Goal: Task Accomplishment & Management: Manage account settings

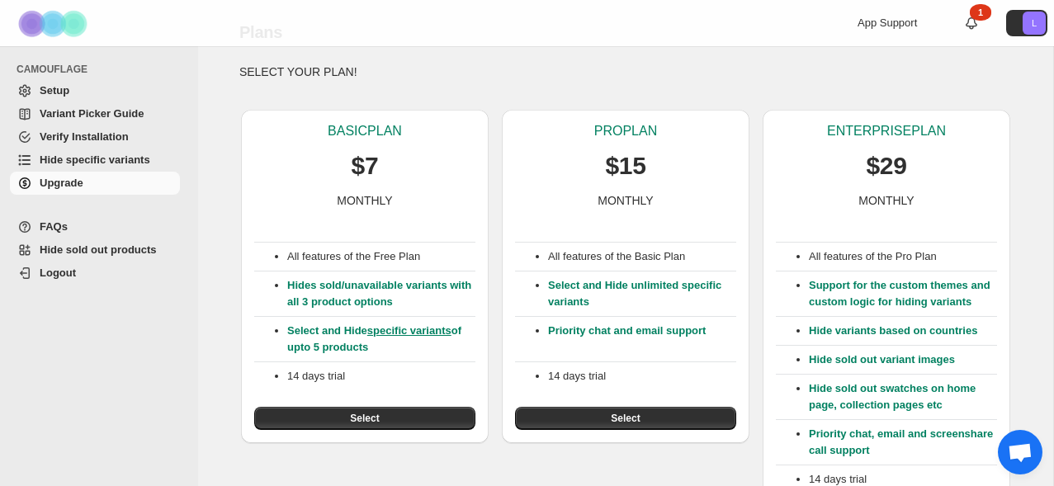
scroll to position [54, 0]
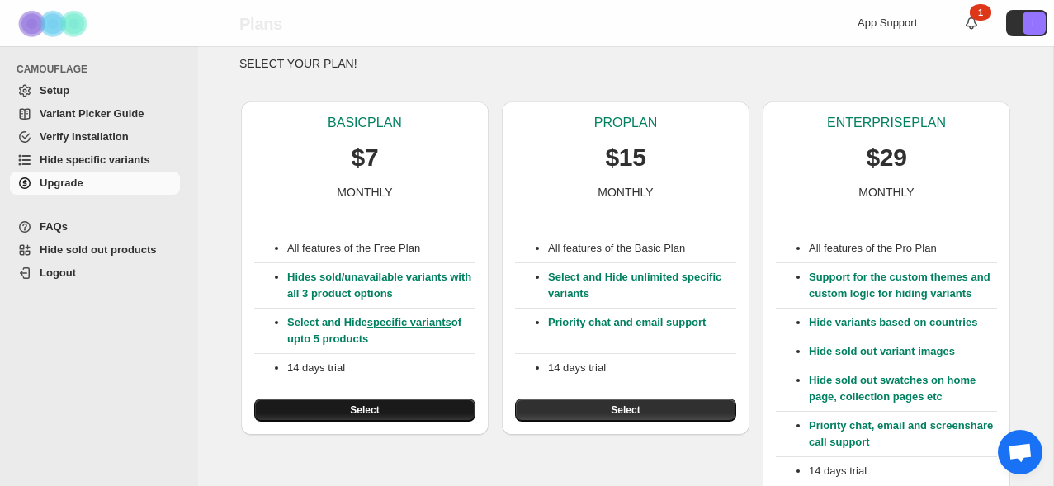
click at [348, 416] on button "Select" at bounding box center [364, 410] width 221 height 23
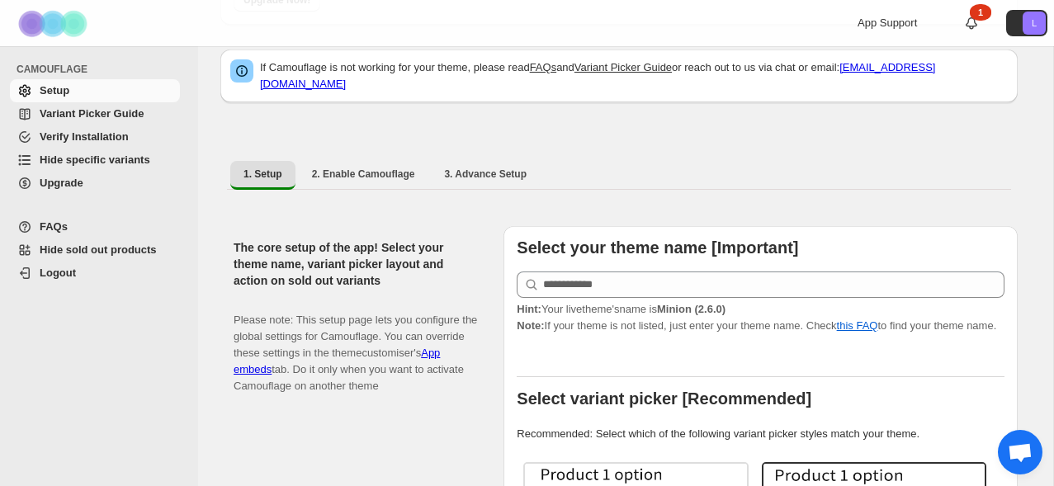
scroll to position [187, 0]
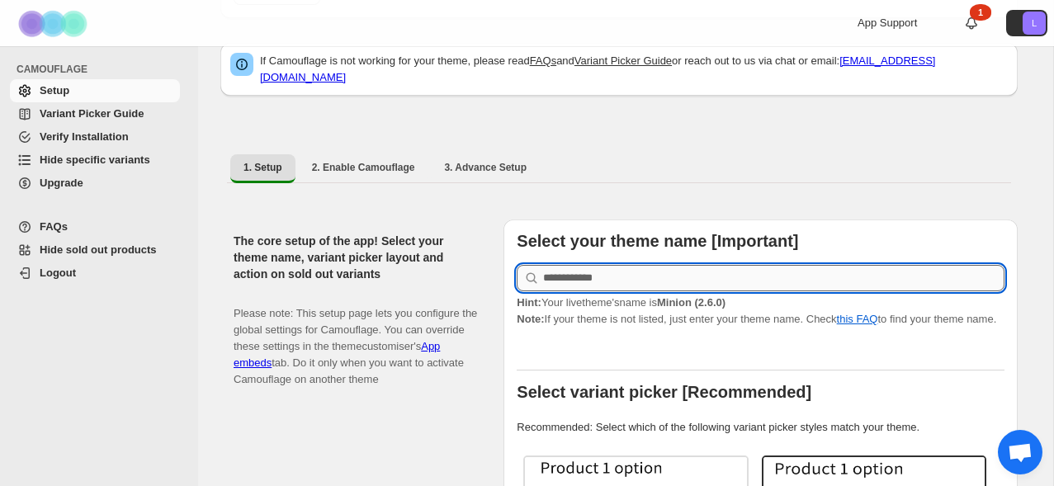
click at [622, 275] on input "text" at bounding box center [774, 278] width 462 height 26
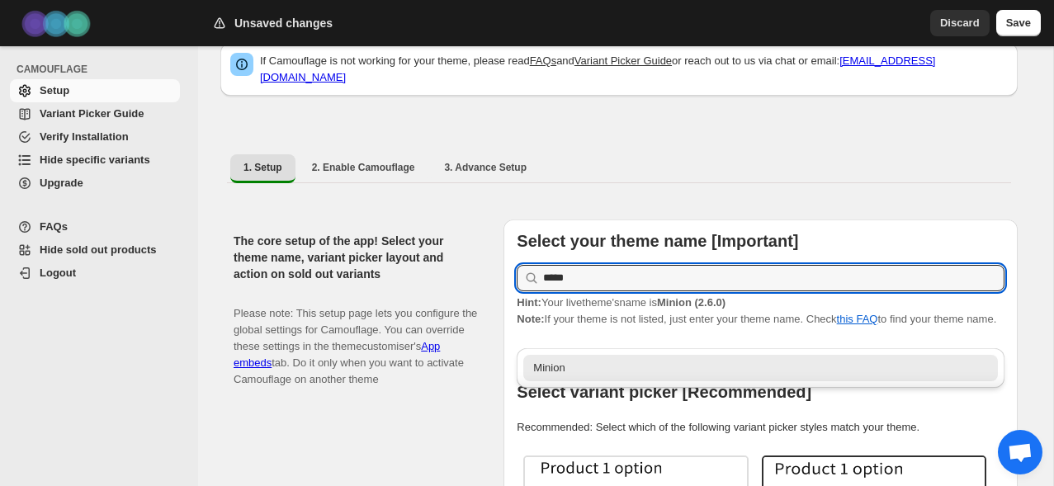
click at [633, 367] on div "Minion" at bounding box center [760, 368] width 455 height 17
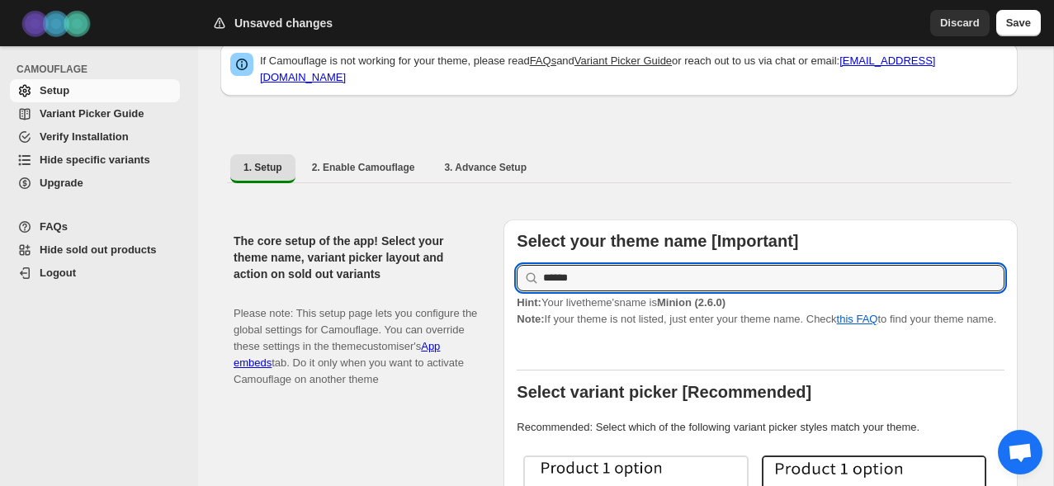
type input "******"
click at [833, 167] on ul "1. Setup 2. Enable Camouflage 3. Advance Setup More views" at bounding box center [619, 169] width 784 height 30
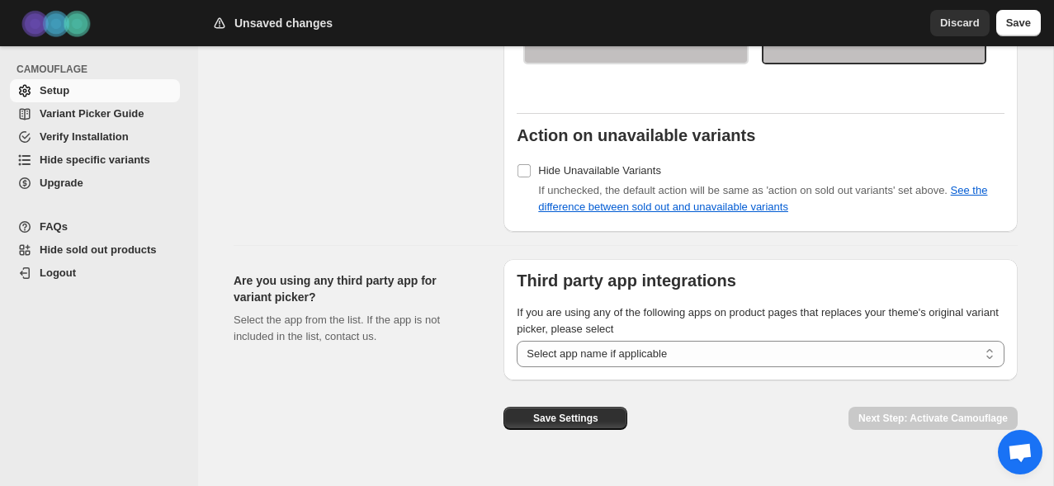
scroll to position [1543, 0]
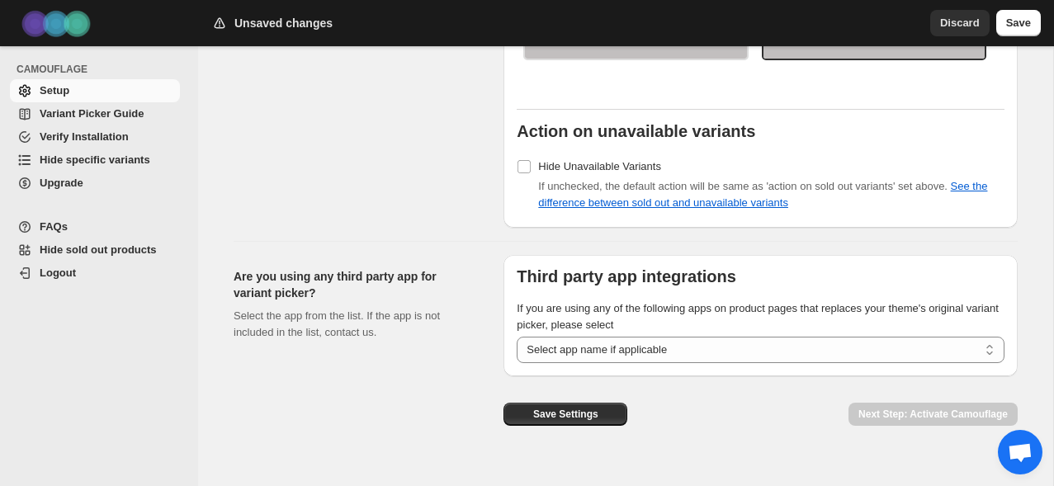
click at [141, 110] on span "Variant Picker Guide" at bounding box center [92, 113] width 104 height 12
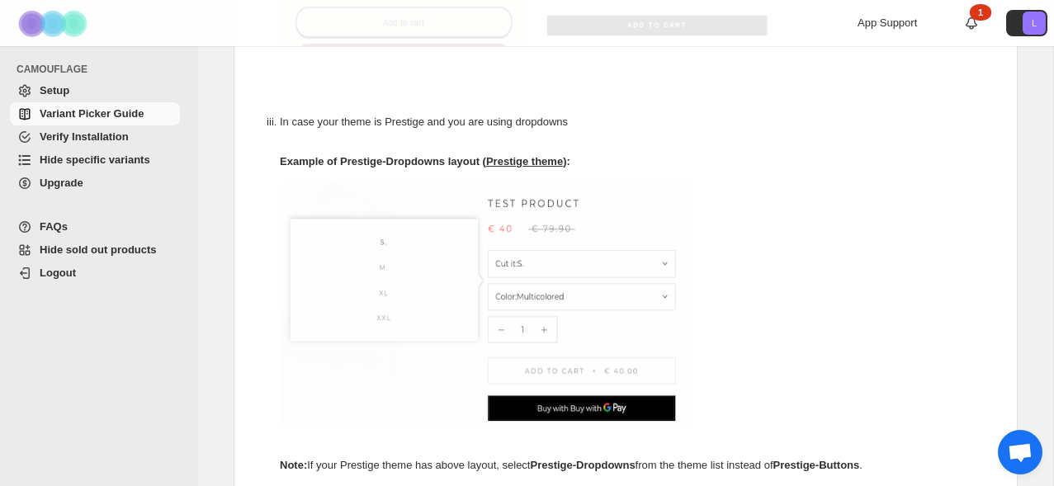
scroll to position [1102, 0]
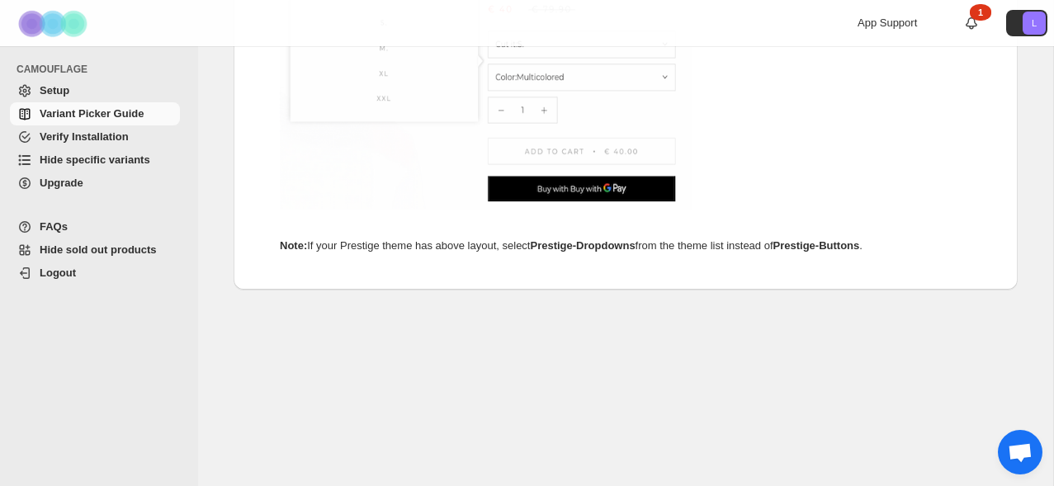
click at [130, 92] on span "Setup" at bounding box center [108, 91] width 137 height 17
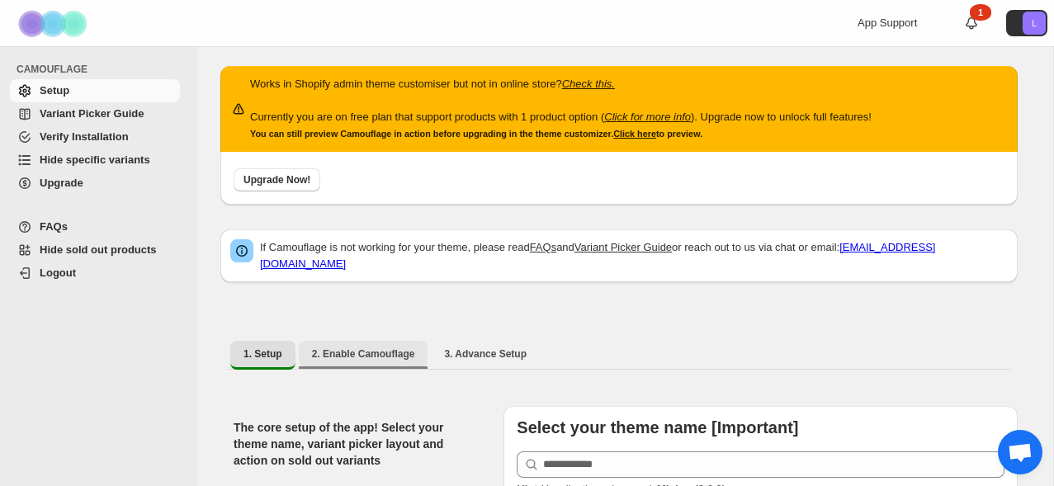
scroll to position [168, 0]
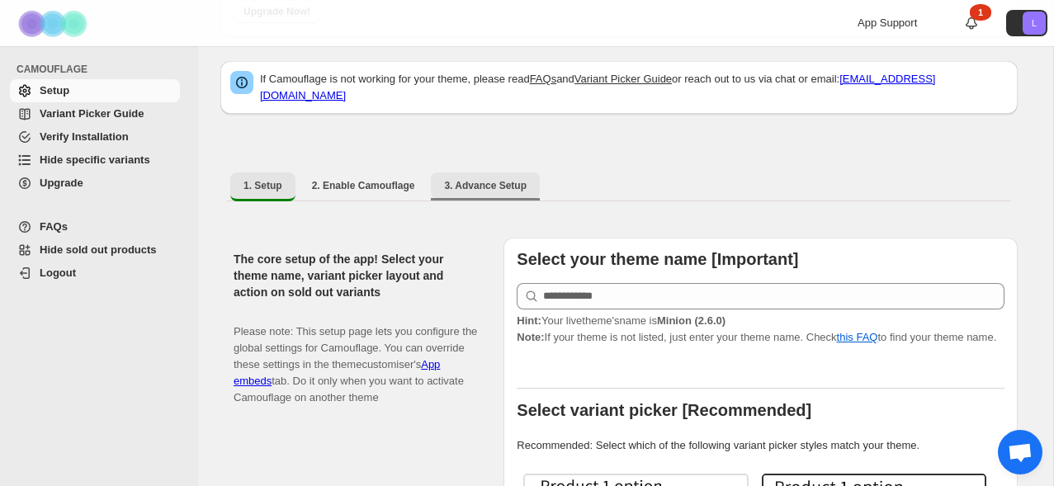
click at [508, 182] on span "3. Advance Setup" at bounding box center [485, 185] width 83 height 13
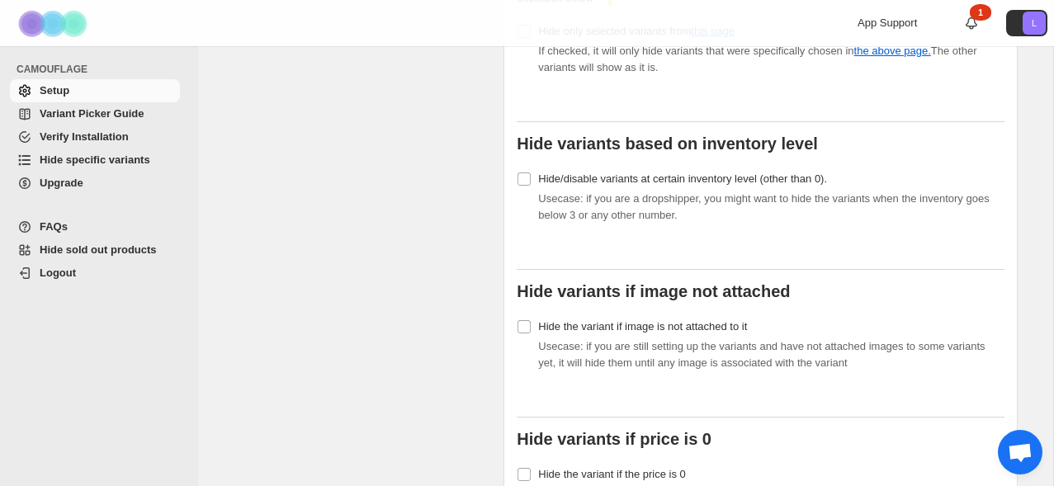
scroll to position [832, 0]
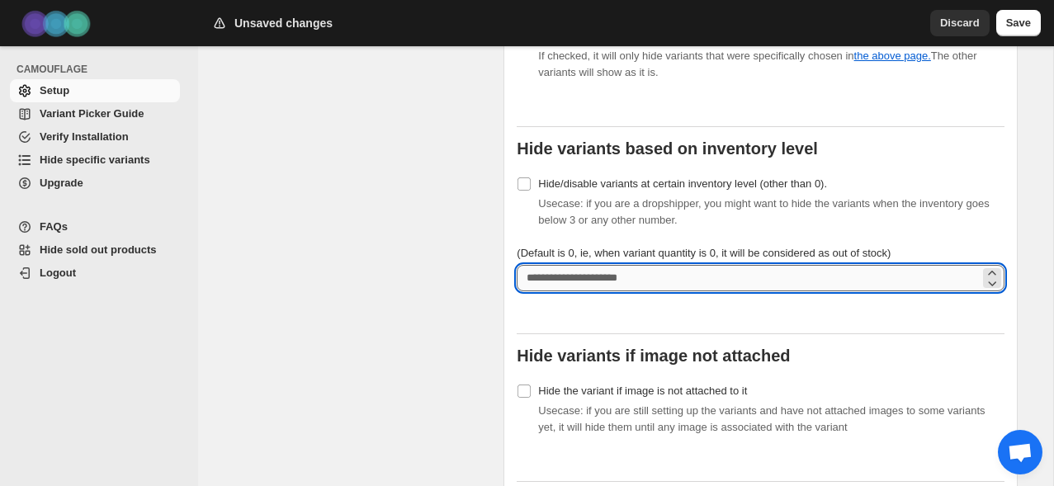
click at [574, 291] on input "(Default is 0, ie, when variant quantity is 0, it will be considered as out of …" at bounding box center [748, 278] width 463 height 26
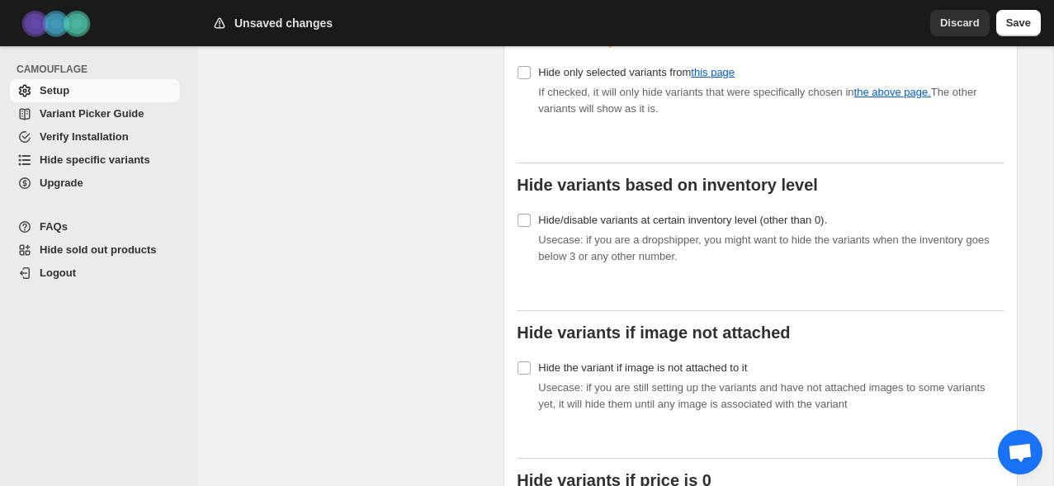
click at [1033, 444] on span "Chat abierto" at bounding box center [1020, 453] width 26 height 21
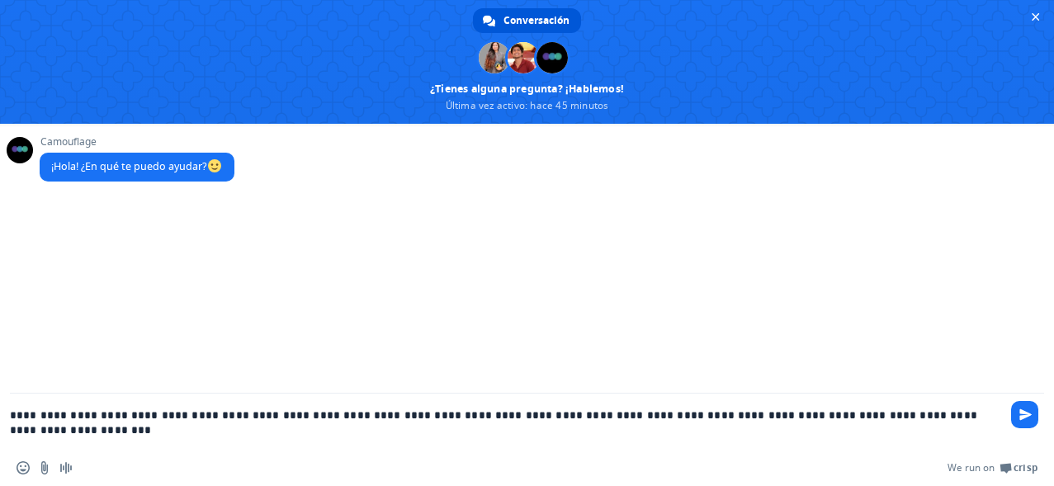
type textarea "**********"
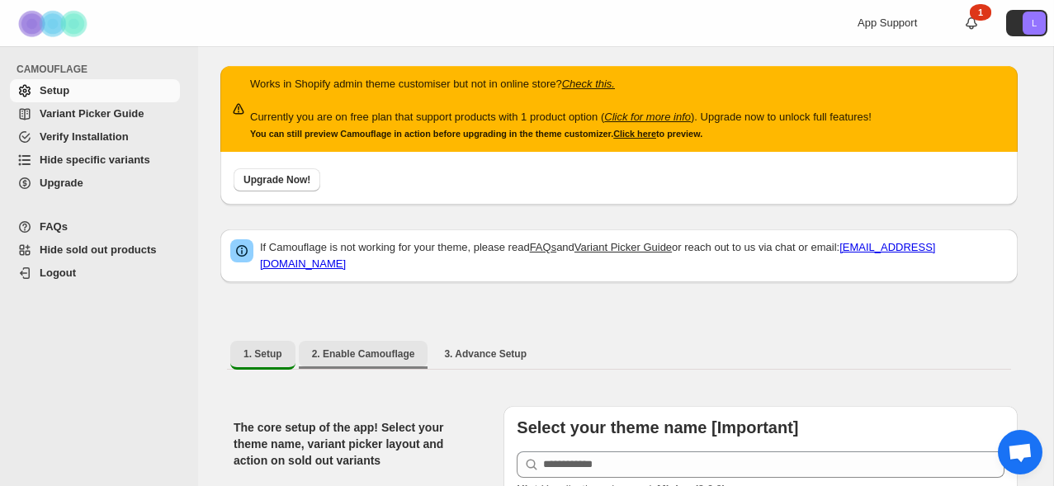
click at [367, 361] on span "2. Enable Camouflage" at bounding box center [363, 354] width 103 height 13
select select "**********"
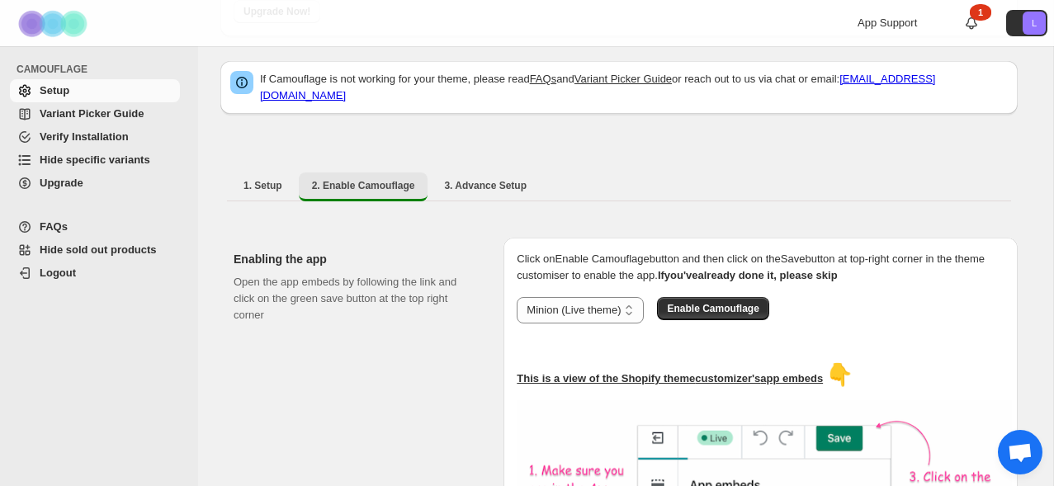
scroll to position [121, 0]
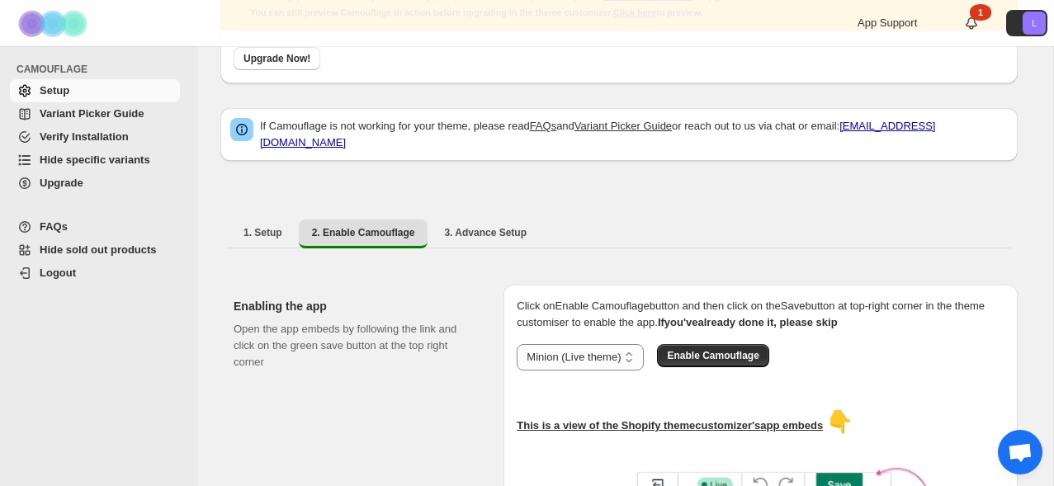
click at [486, 249] on div "1. Setup 2. Enable Camouflage 3. Advance Setup More views 1. Setup 2. Enable Ca…" at bounding box center [619, 233] width 798 height 43
click at [489, 239] on button "3. Advance Setup" at bounding box center [485, 233] width 109 height 26
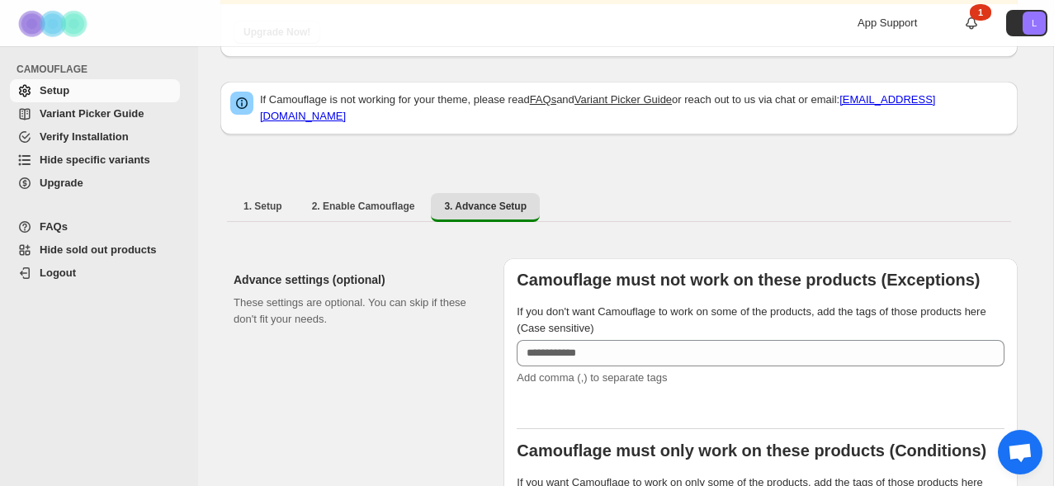
scroll to position [405, 0]
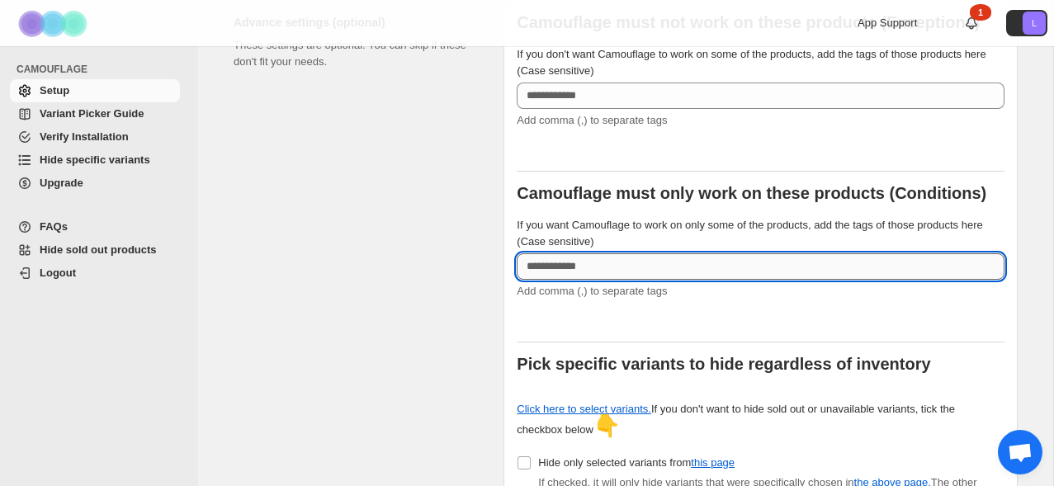
click at [579, 280] on input "If you want Camouflage to work on only some of the products, add the tags of th…" at bounding box center [761, 267] width 488 height 26
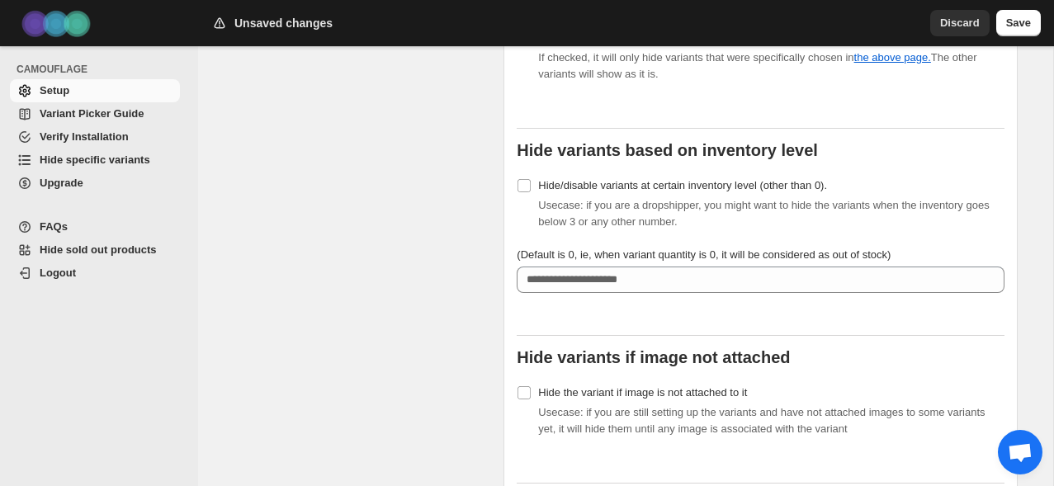
scroll to position [832, 0]
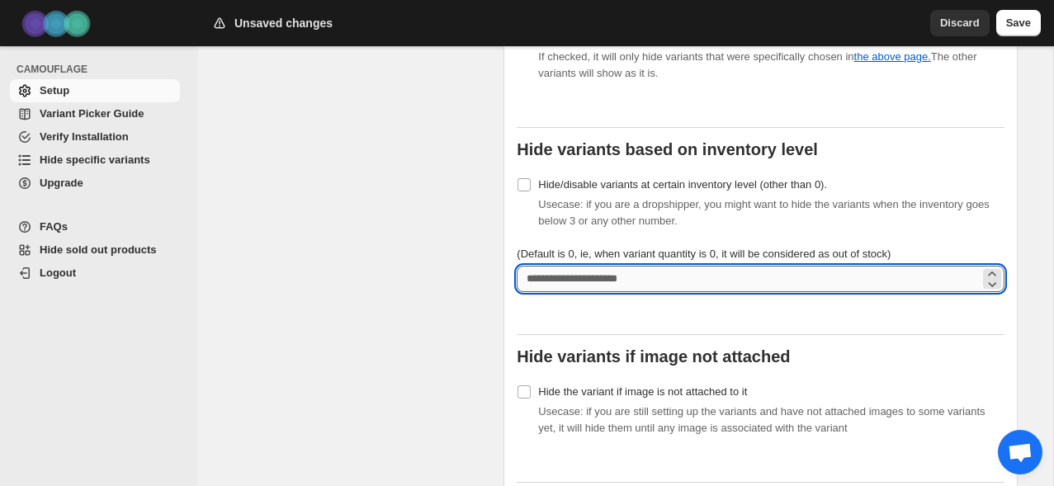
click at [609, 292] on input "(Default is 0, ie, when variant quantity is 0, it will be considered as out of …" at bounding box center [748, 279] width 463 height 26
type input "*"
click at [865, 230] on div "Usecase: if you are a dropshipper, you might want to hide the variants when the…" at bounding box center [771, 213] width 467 height 33
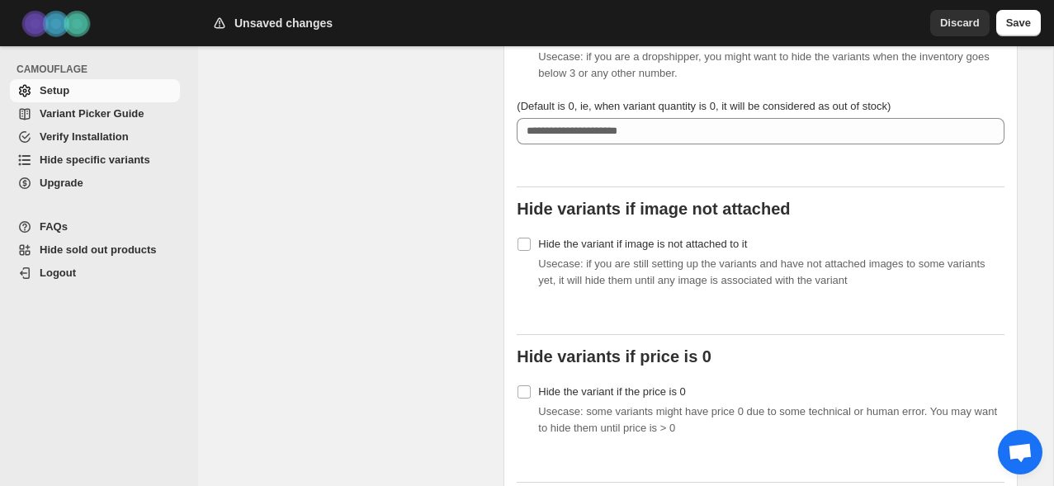
scroll to position [1002, 0]
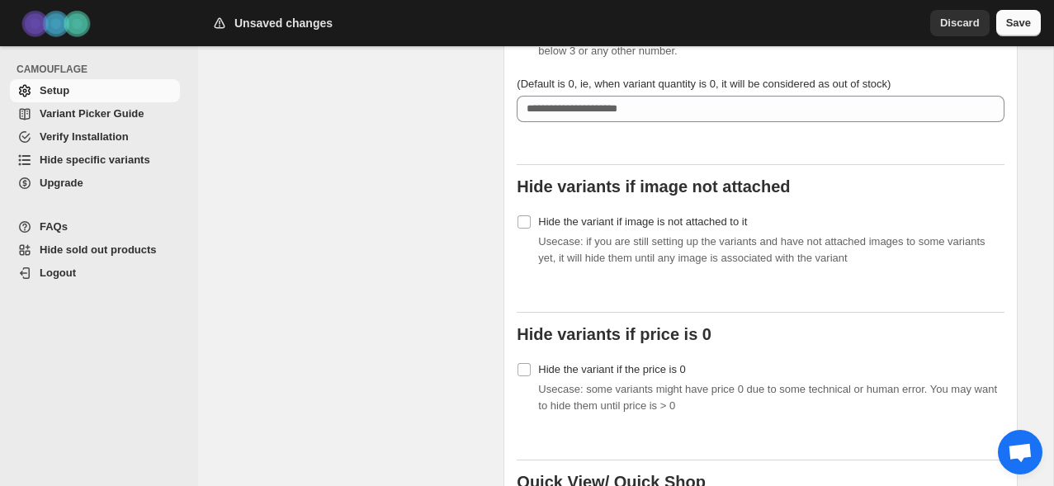
click at [1031, 20] on span "Save" at bounding box center [1019, 23] width 25 height 17
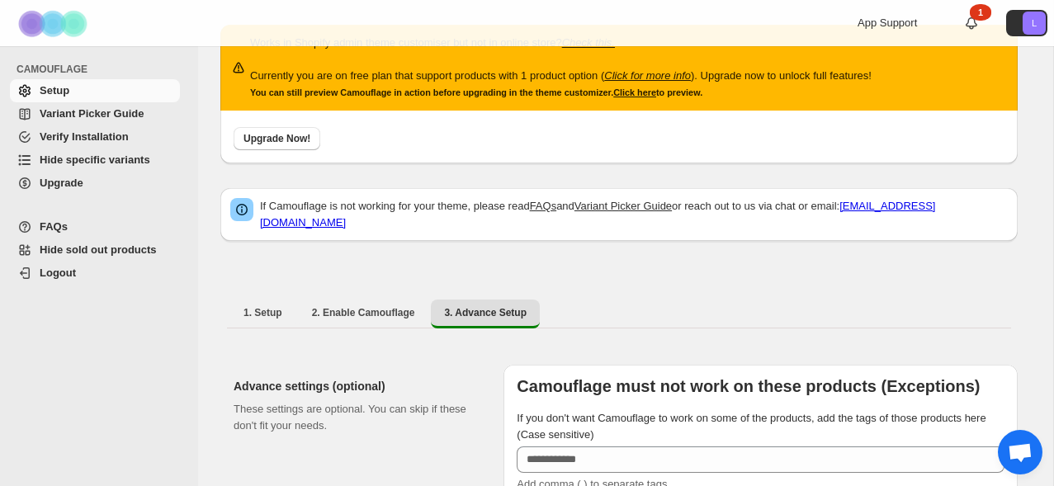
scroll to position [0, 0]
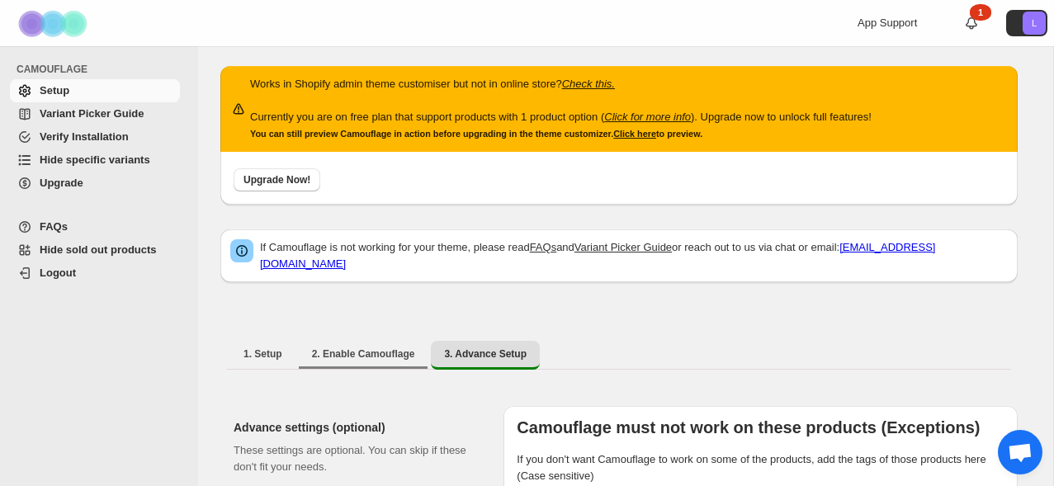
click at [360, 340] on li "2. Enable Camouflage" at bounding box center [364, 354] width 130 height 29
click at [263, 358] on span "1. Setup" at bounding box center [263, 354] width 39 height 13
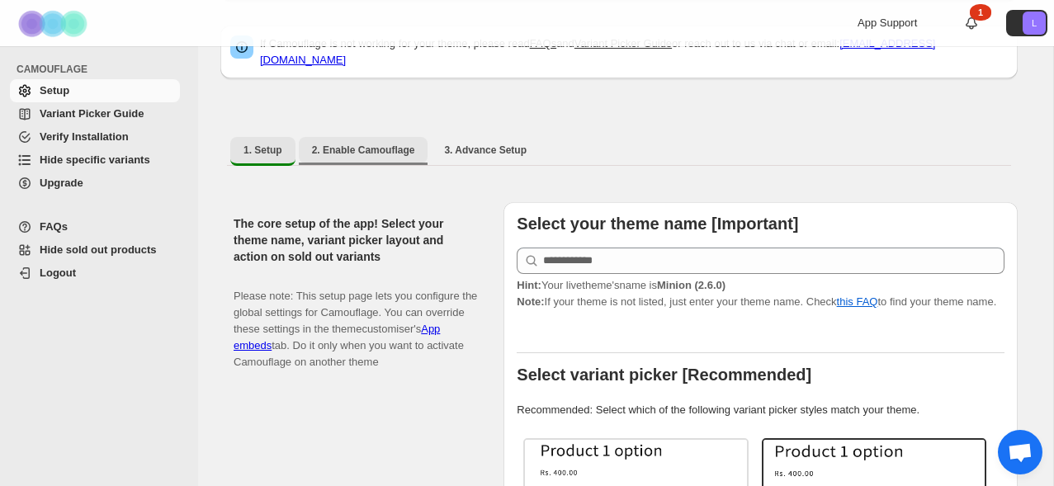
scroll to position [203, 0]
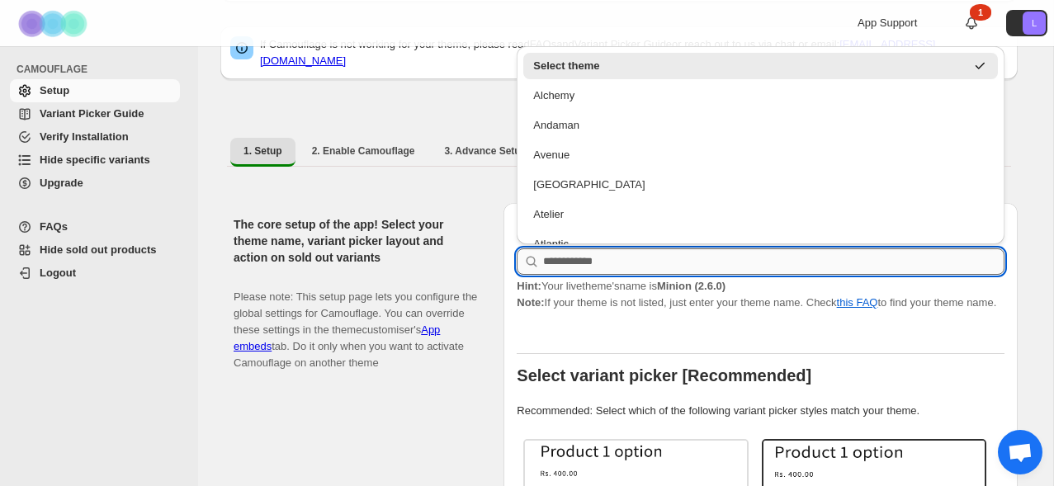
click at [576, 263] on input "text" at bounding box center [774, 262] width 462 height 26
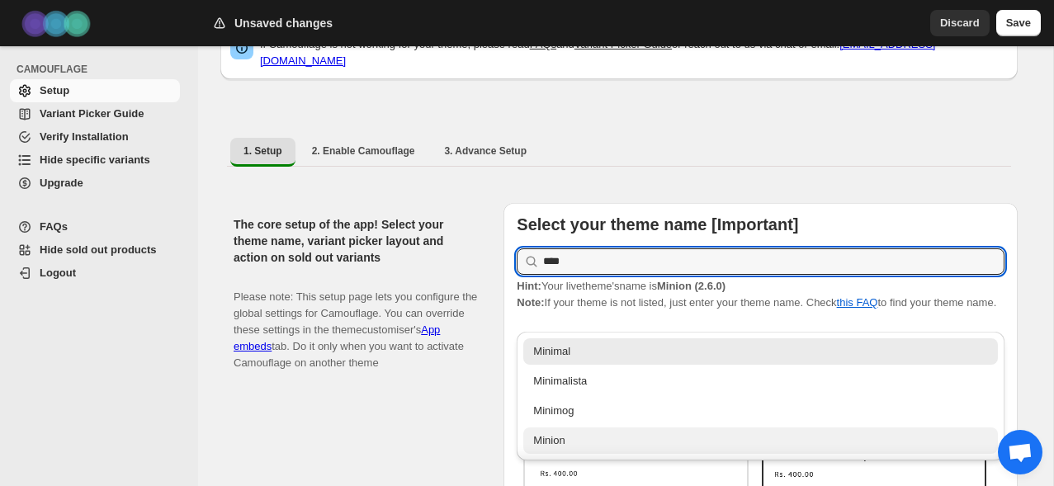
click at [583, 437] on div "Minion" at bounding box center [760, 441] width 455 height 17
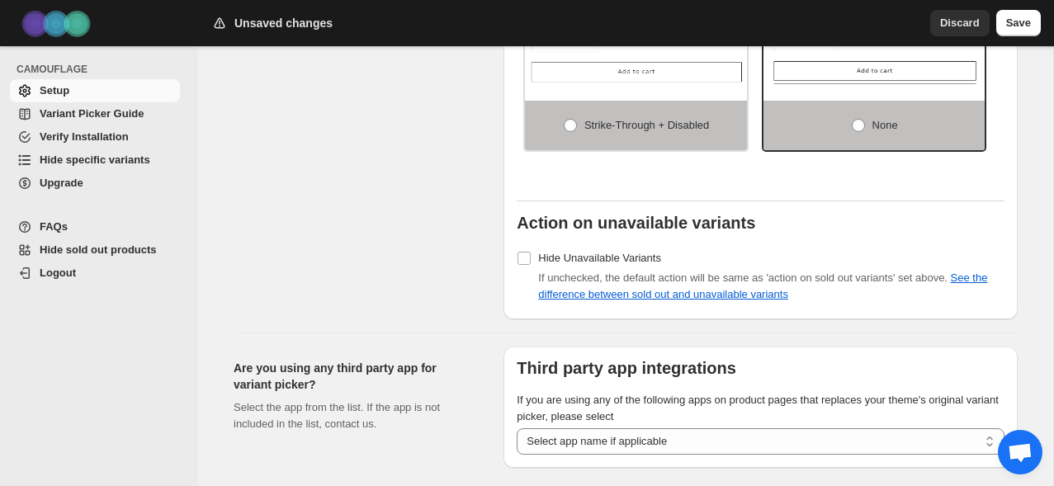
scroll to position [1482, 0]
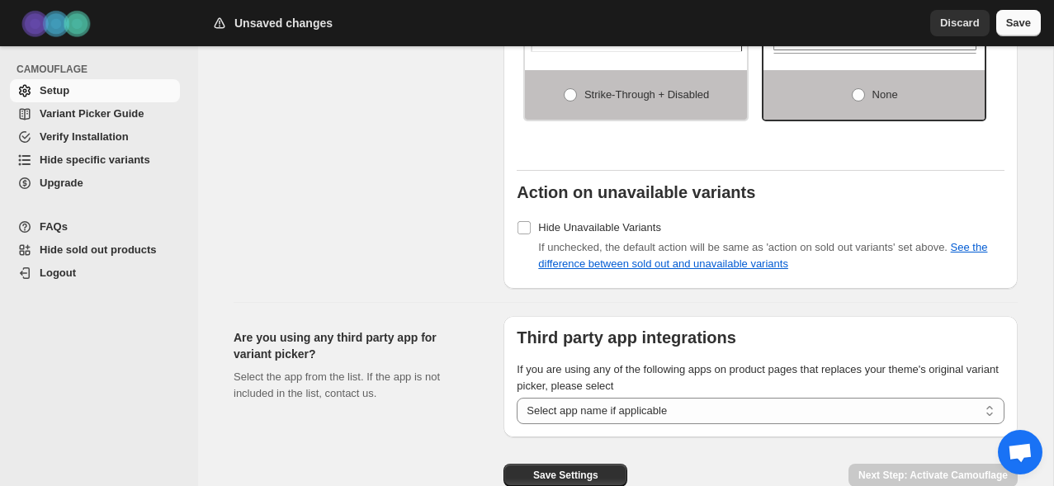
type input "******"
click at [1021, 21] on span "Save" at bounding box center [1019, 23] width 25 height 17
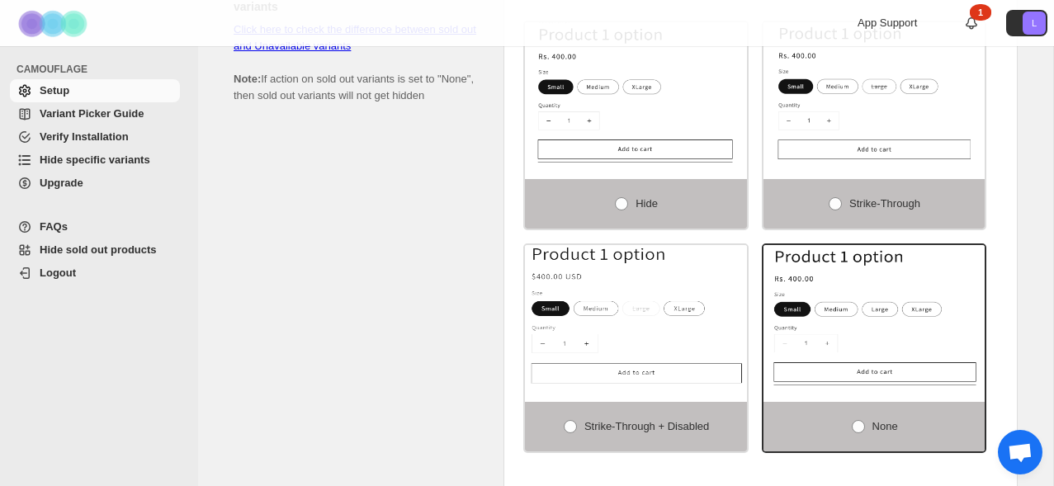
scroll to position [1144, 0]
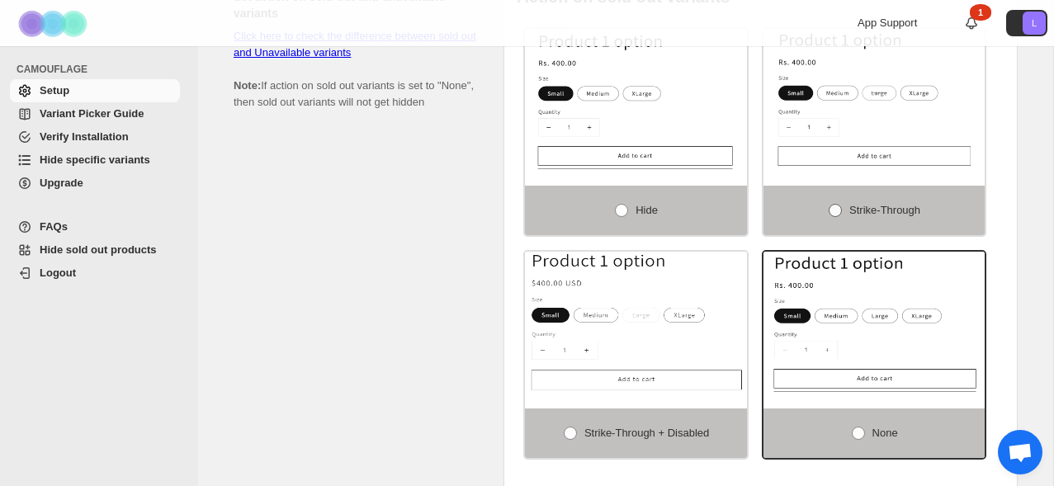
click at [852, 217] on label "Strike-through" at bounding box center [875, 211] width 222 height 50
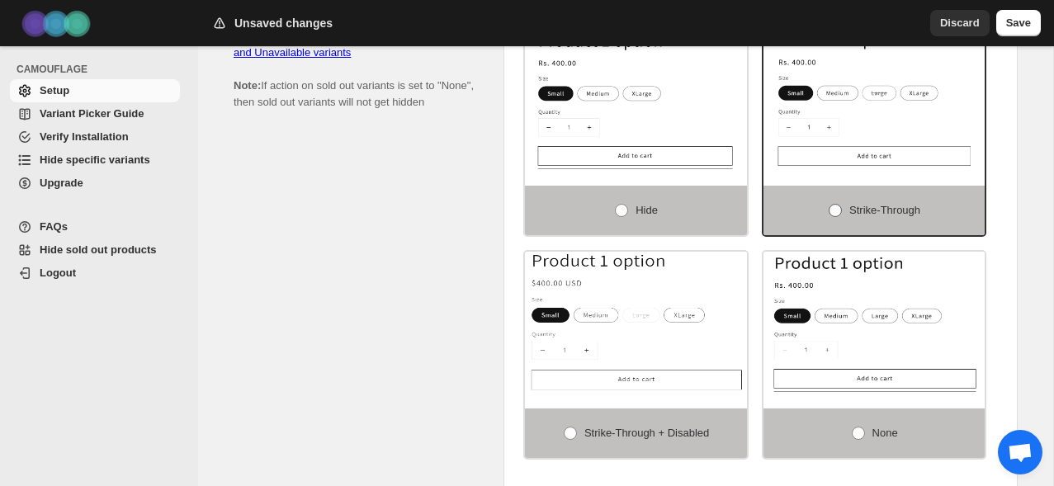
click at [852, 217] on label "Strike-through" at bounding box center [875, 211] width 222 height 50
click at [869, 452] on label "None" at bounding box center [875, 434] width 222 height 50
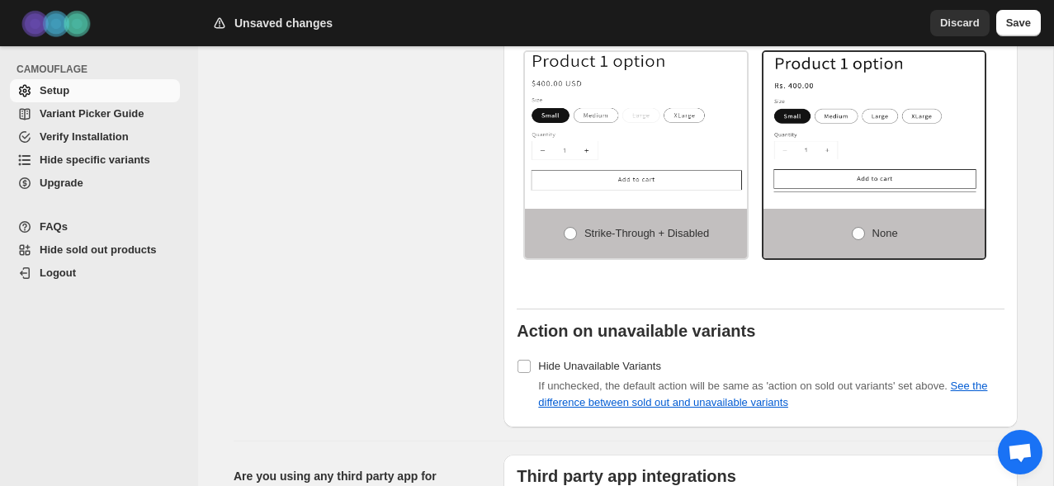
scroll to position [1471, 0]
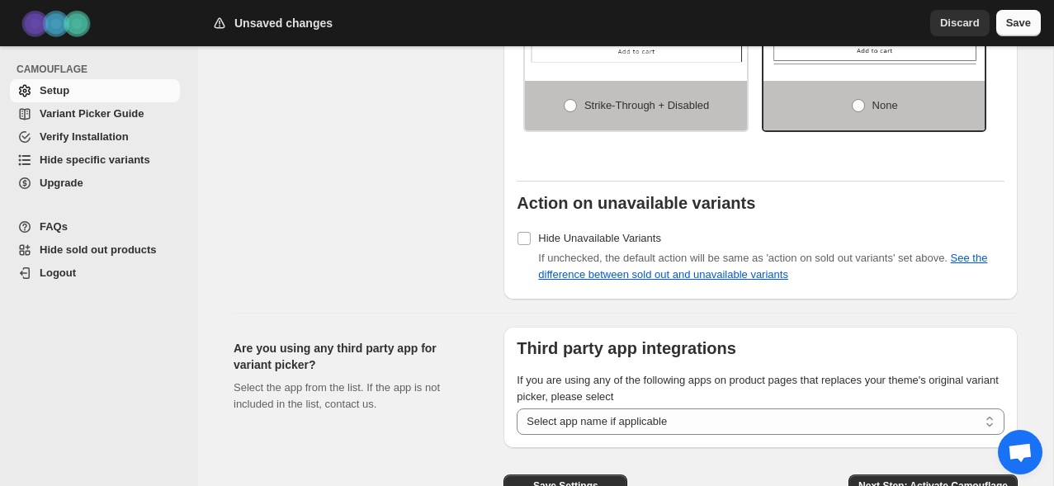
click at [1026, 26] on span "Save" at bounding box center [1019, 23] width 25 height 17
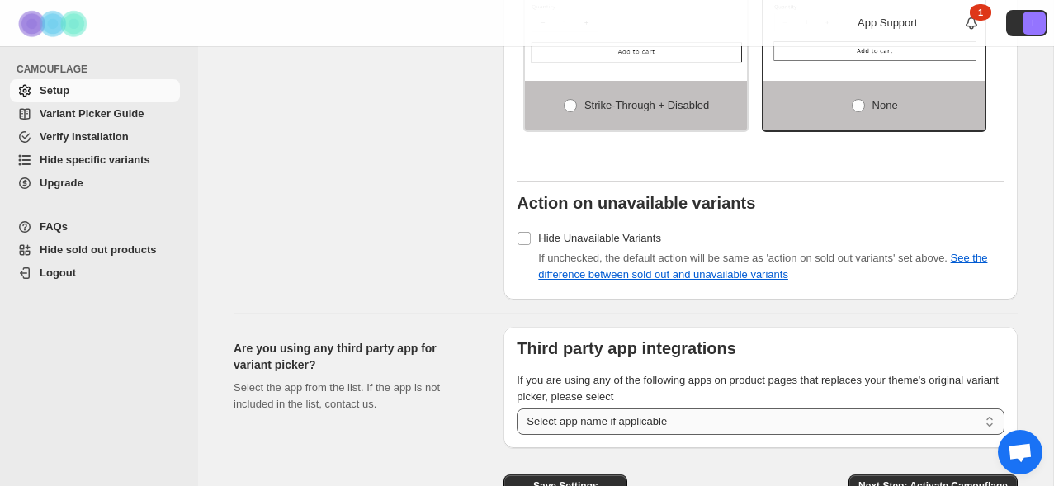
click at [618, 429] on select "**********" at bounding box center [761, 422] width 488 height 26
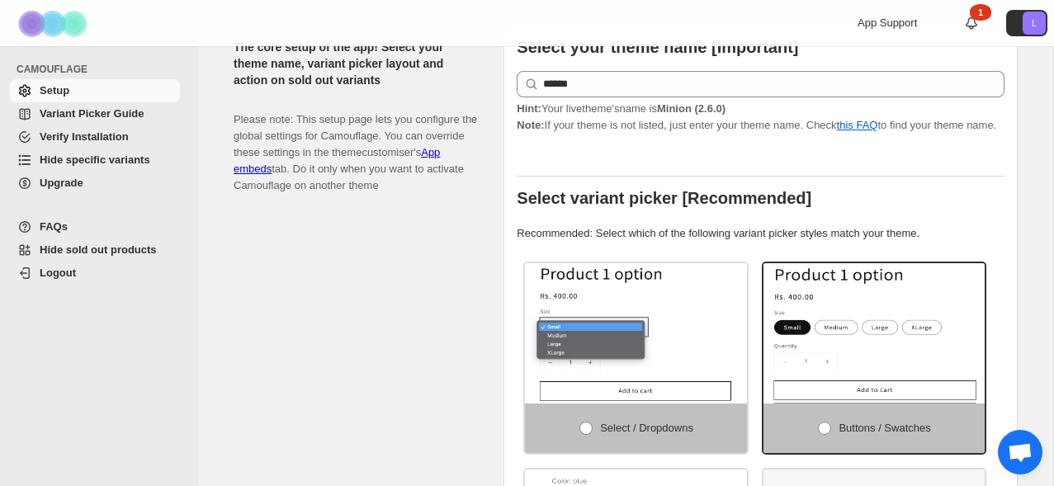
scroll to position [130, 0]
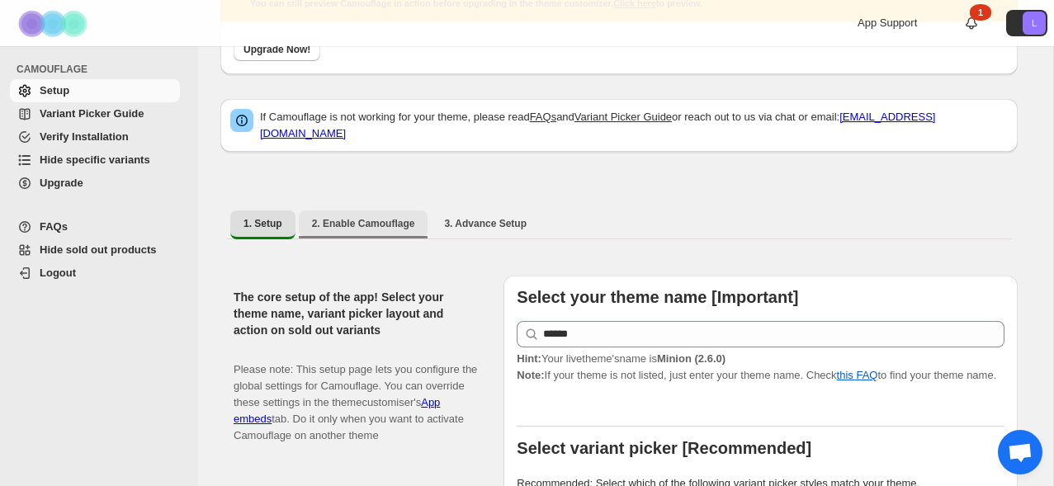
click at [386, 235] on button "2. Enable Camouflage" at bounding box center [364, 224] width 130 height 26
select select "**********"
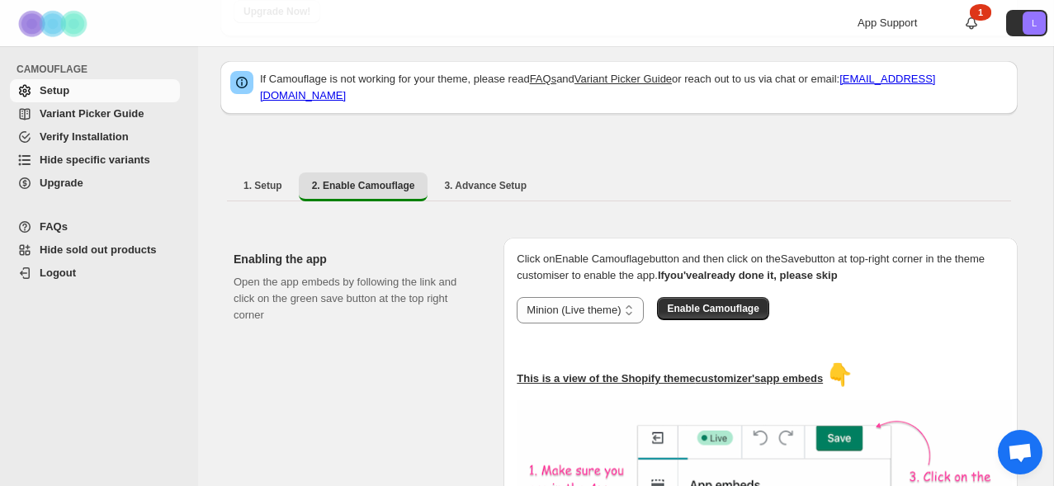
scroll to position [181, 0]
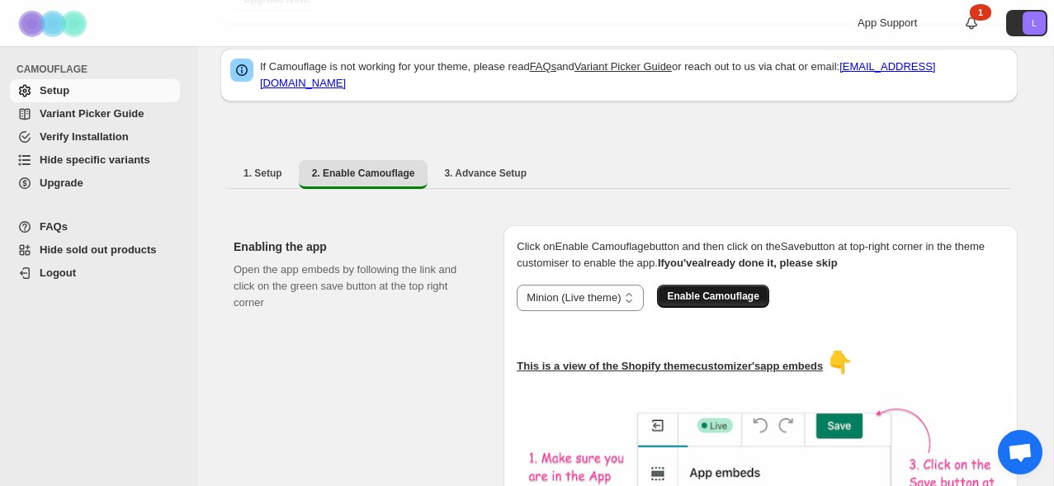
click at [704, 297] on span "Enable Camouflage" at bounding box center [713, 296] width 92 height 13
click at [78, 136] on span "Verify Installation" at bounding box center [84, 136] width 89 height 12
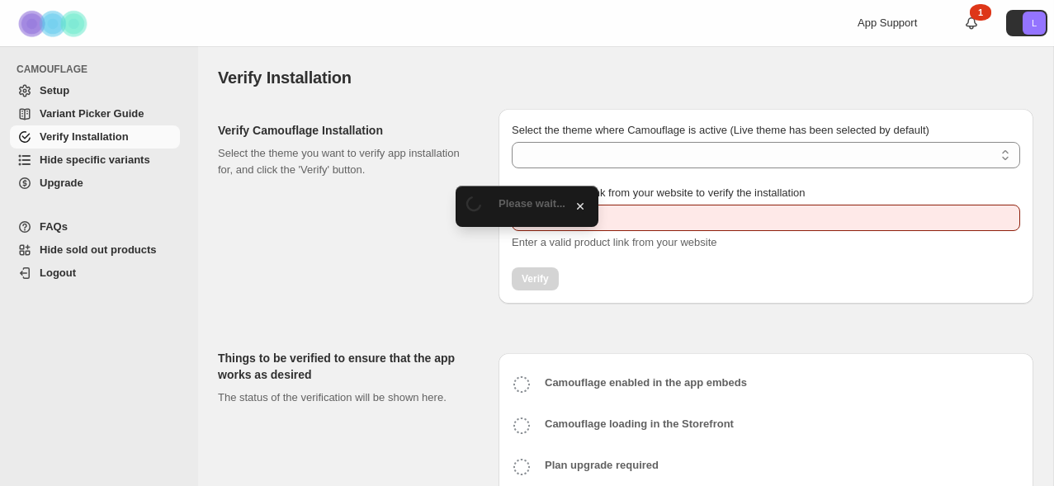
type input "**********"
select select "**********"
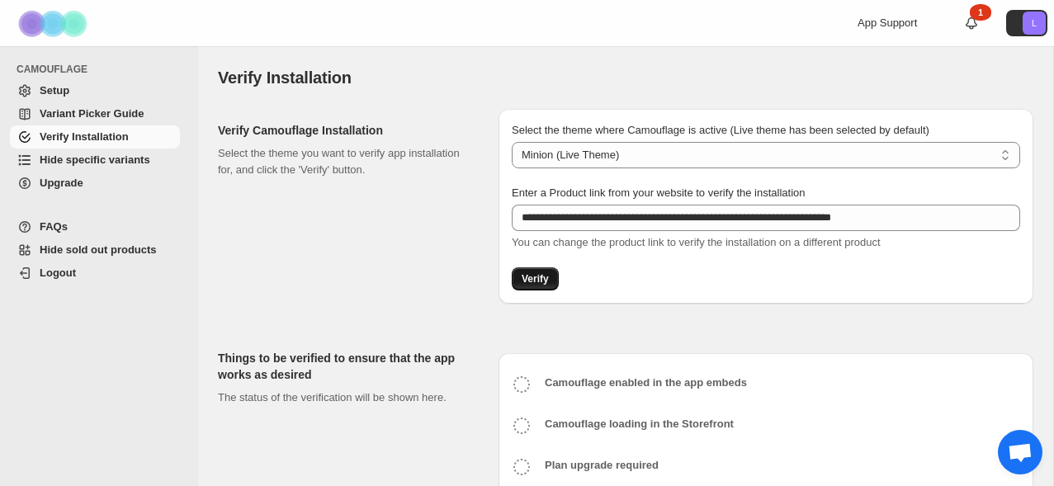
click at [528, 278] on span "Verify" at bounding box center [535, 278] width 27 height 13
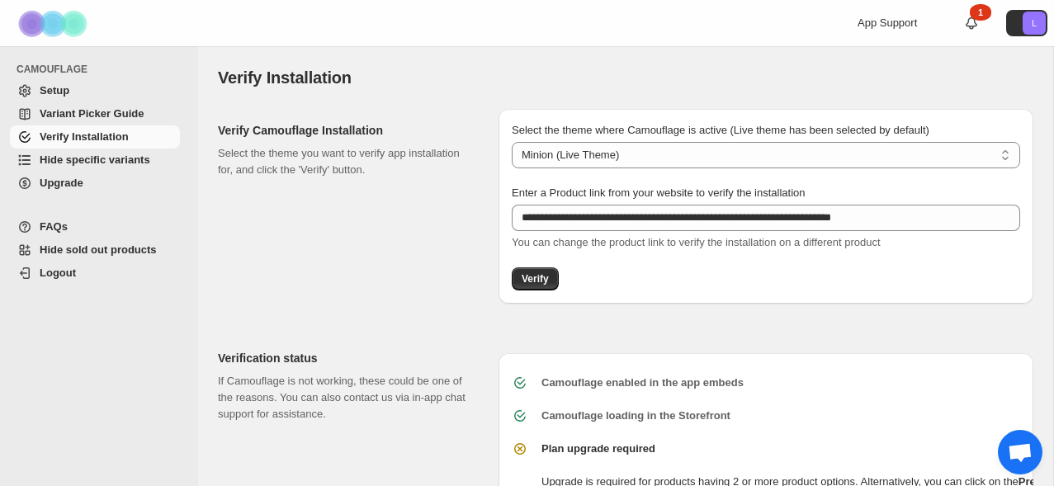
click at [97, 97] on span "Setup" at bounding box center [108, 91] width 137 height 17
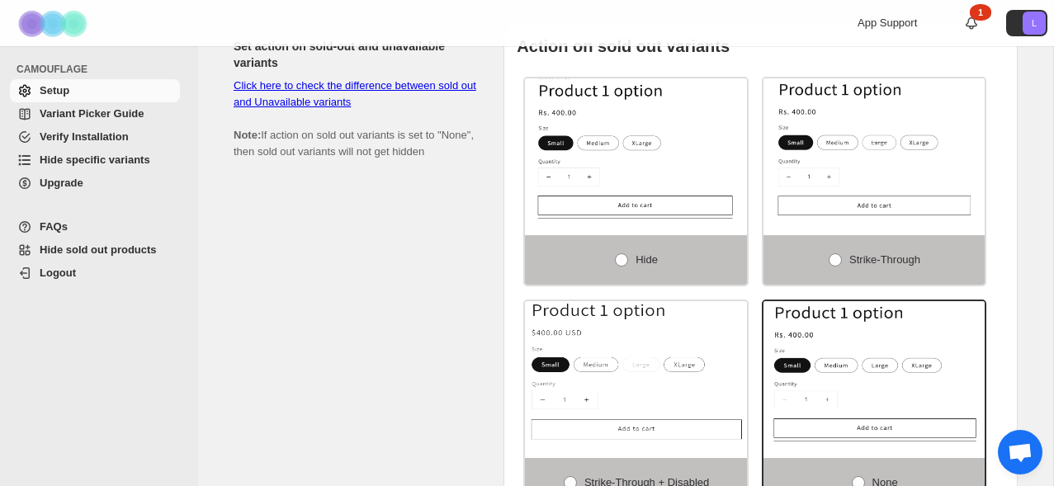
scroll to position [1165, 0]
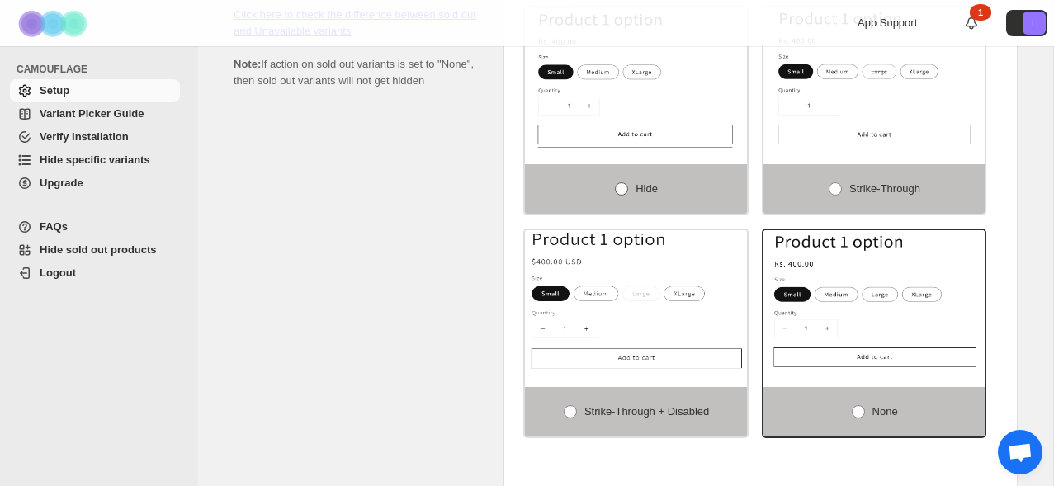
click at [641, 197] on span "Hide" at bounding box center [647, 189] width 22 height 17
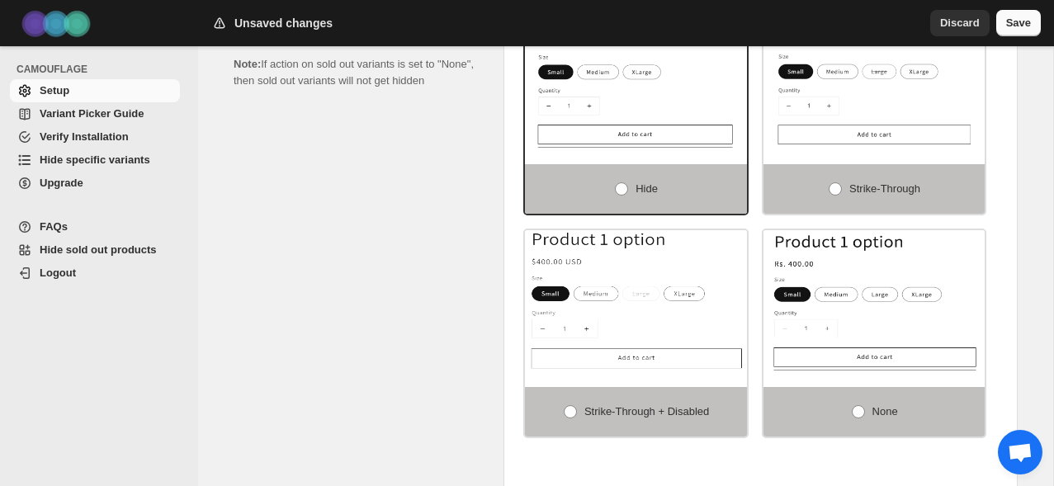
click at [1015, 12] on button "Save" at bounding box center [1019, 23] width 45 height 26
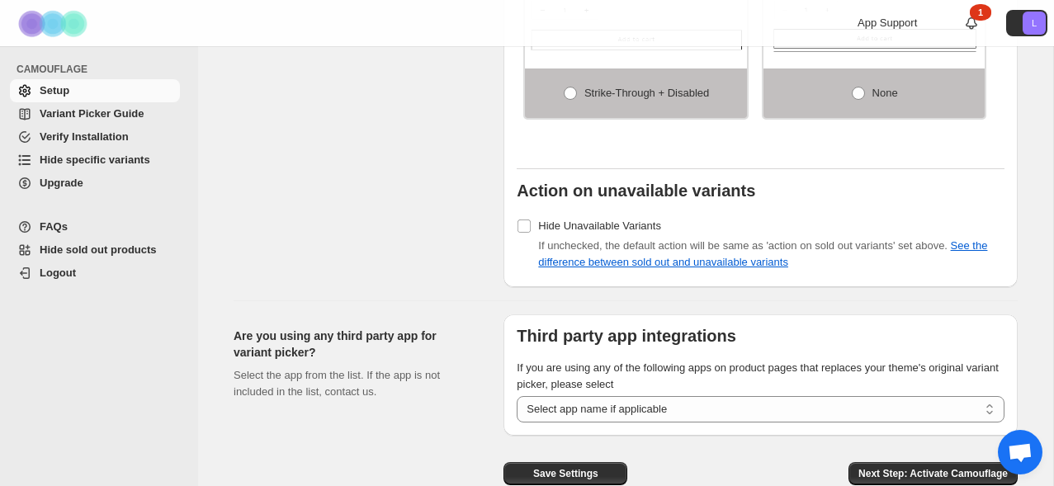
scroll to position [1584, 0]
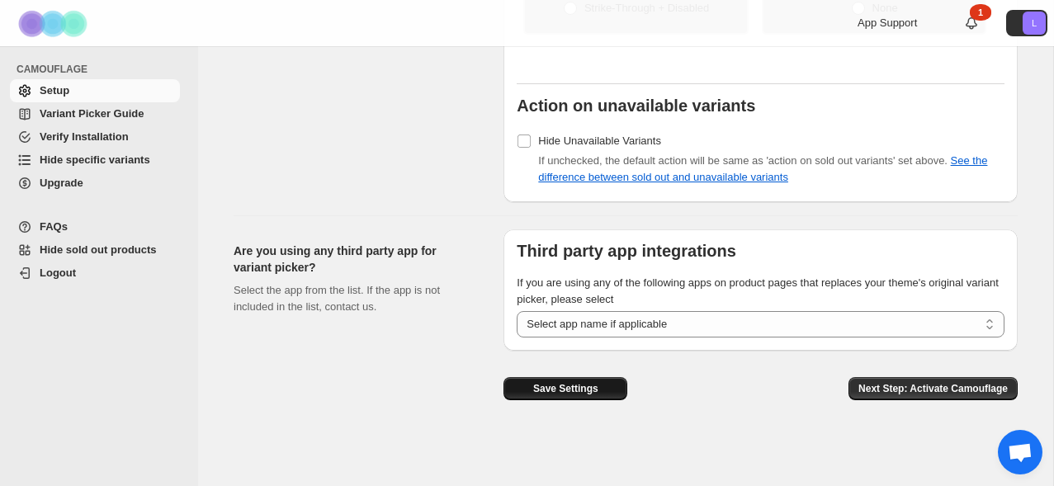
click at [617, 390] on button "Save Settings" at bounding box center [566, 388] width 124 height 23
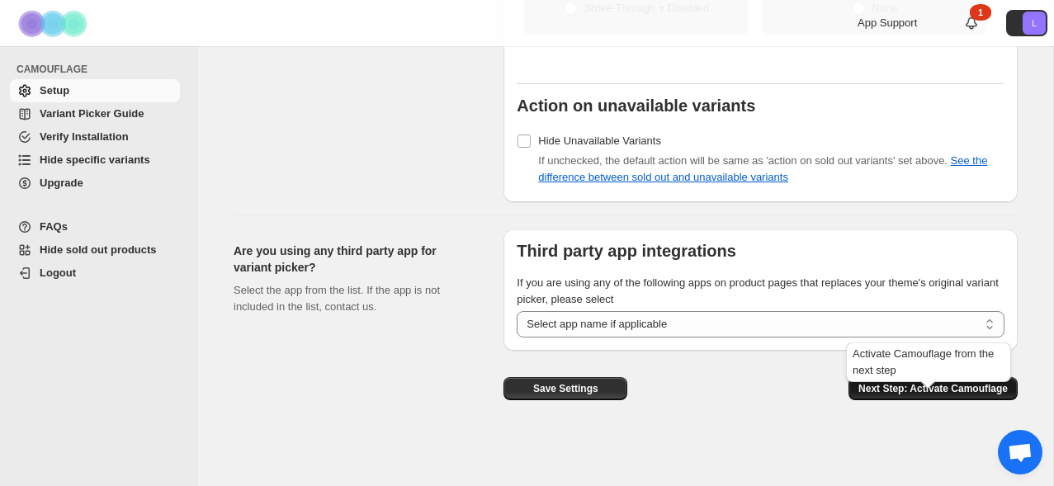
click at [911, 386] on span "Next Step: Activate Camouflage" at bounding box center [933, 388] width 149 height 13
select select "**********"
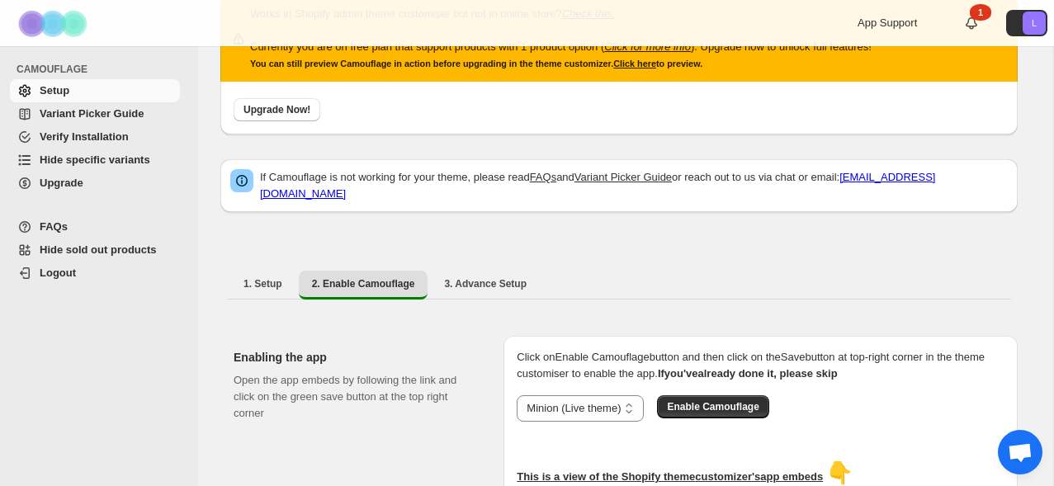
scroll to position [23, 0]
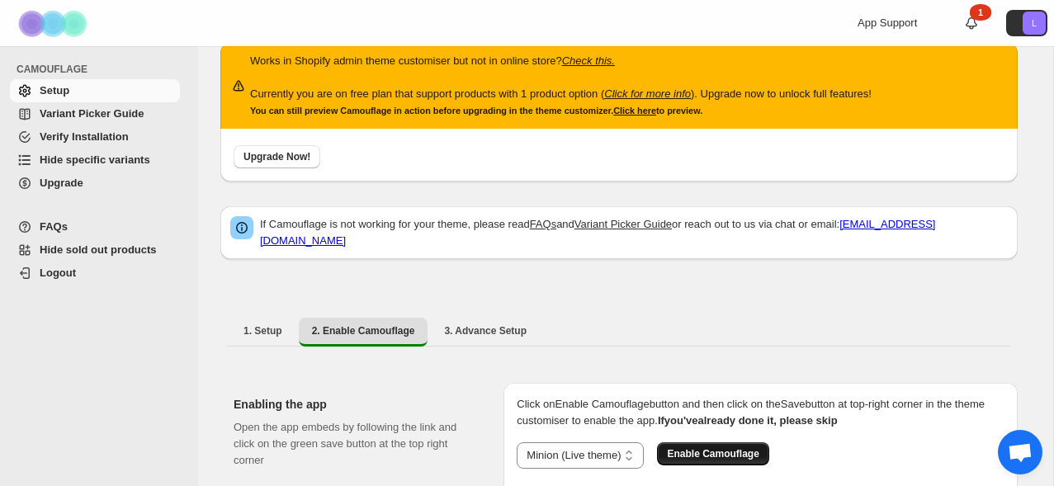
click at [732, 453] on span "Enable Camouflage" at bounding box center [713, 454] width 92 height 13
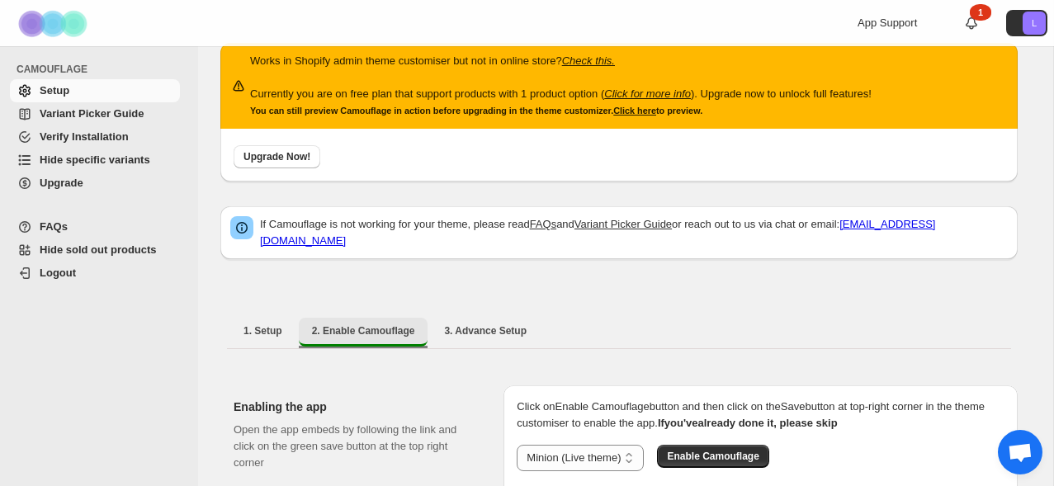
scroll to position [73, 0]
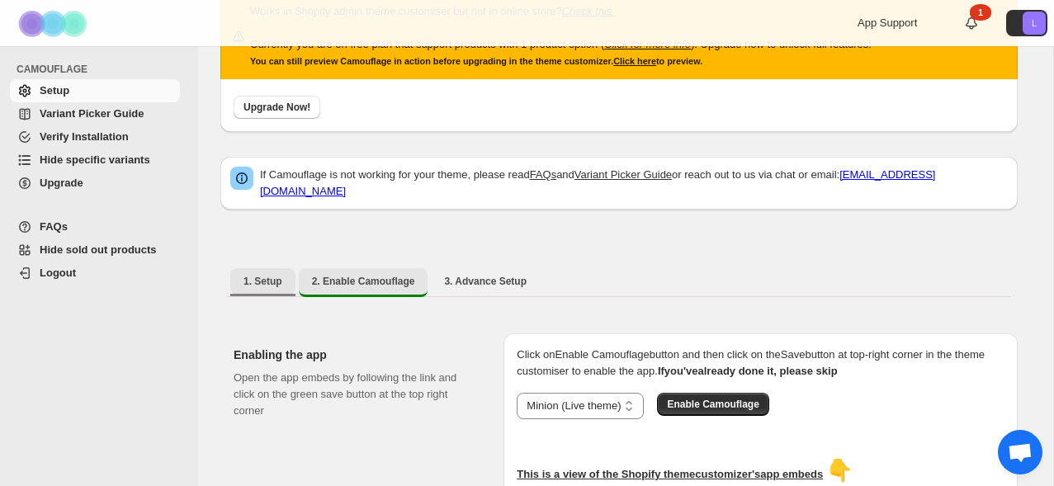
click at [283, 277] on button "1. Setup" at bounding box center [262, 281] width 65 height 26
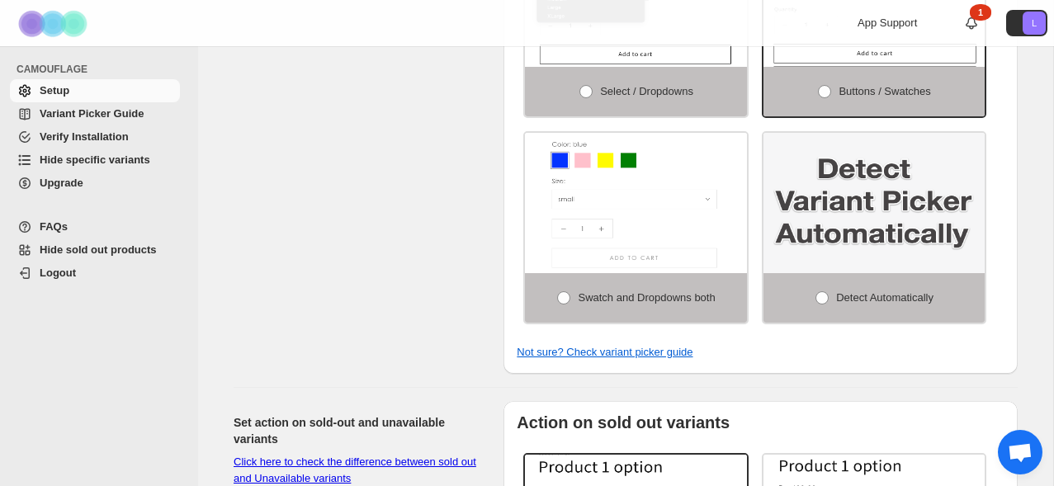
scroll to position [756, 0]
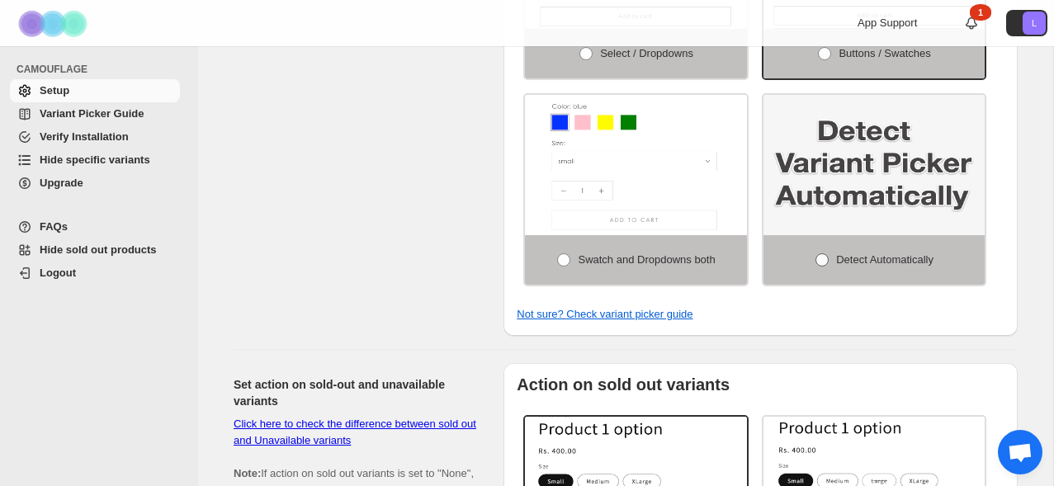
click at [821, 265] on label "Detect Automatically" at bounding box center [875, 260] width 222 height 50
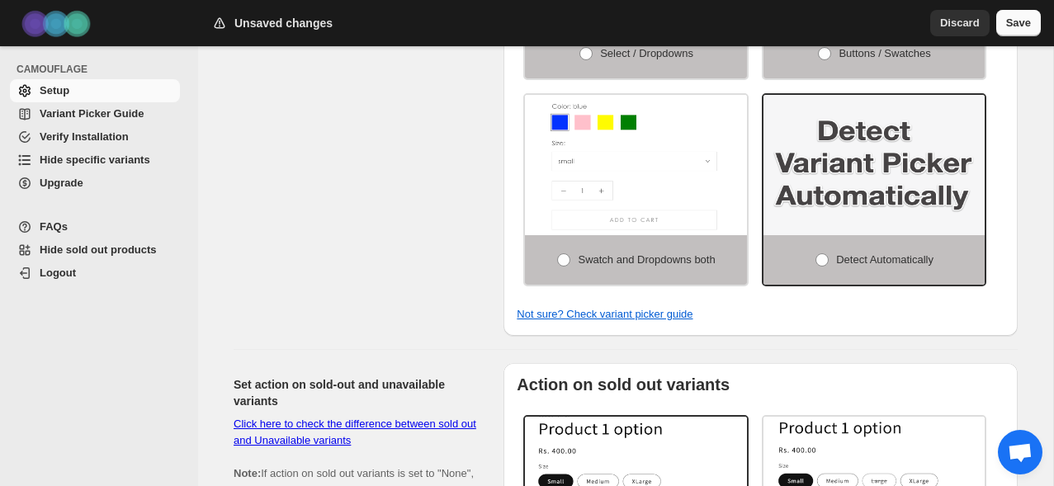
click at [1019, 15] on button "Save" at bounding box center [1019, 23] width 45 height 26
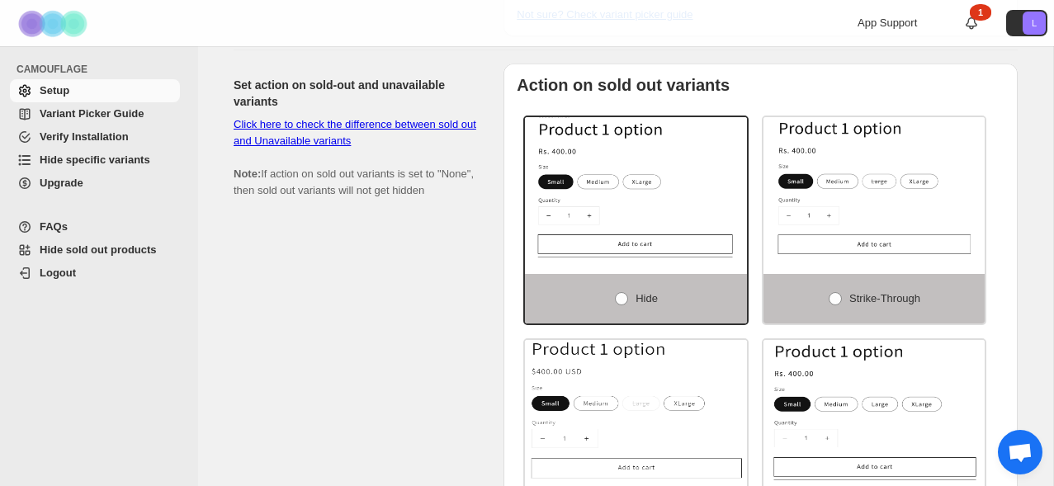
scroll to position [1057, 0]
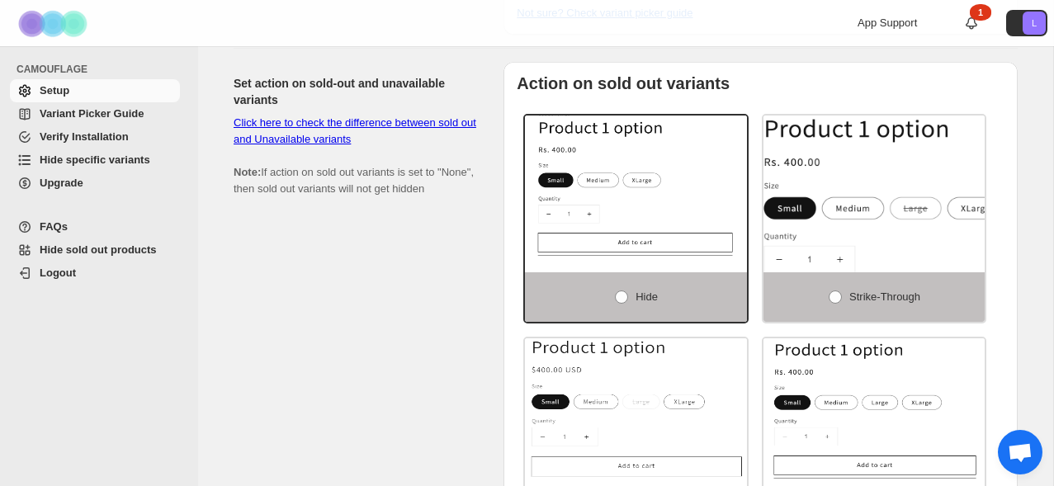
click at [807, 249] on img at bounding box center [908, 217] width 333 height 211
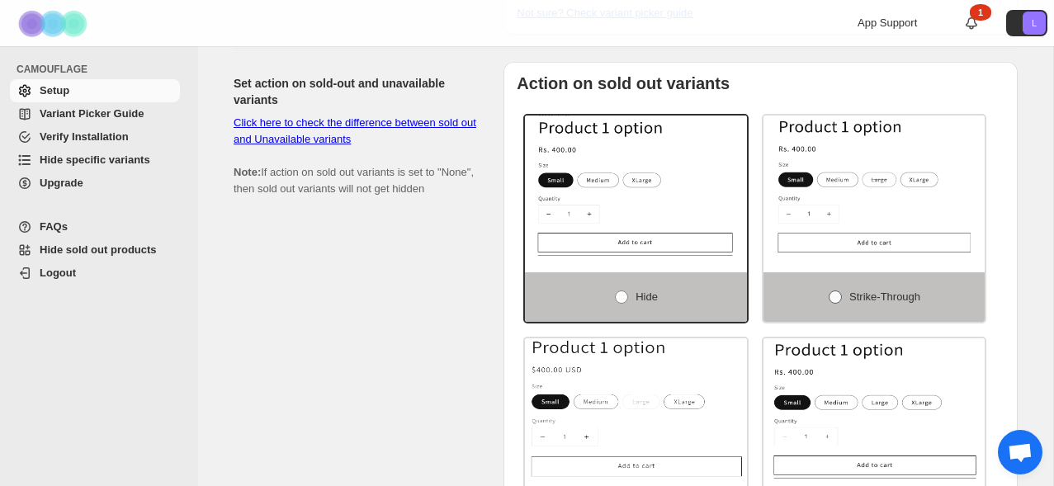
click at [830, 304] on span at bounding box center [835, 297] width 13 height 13
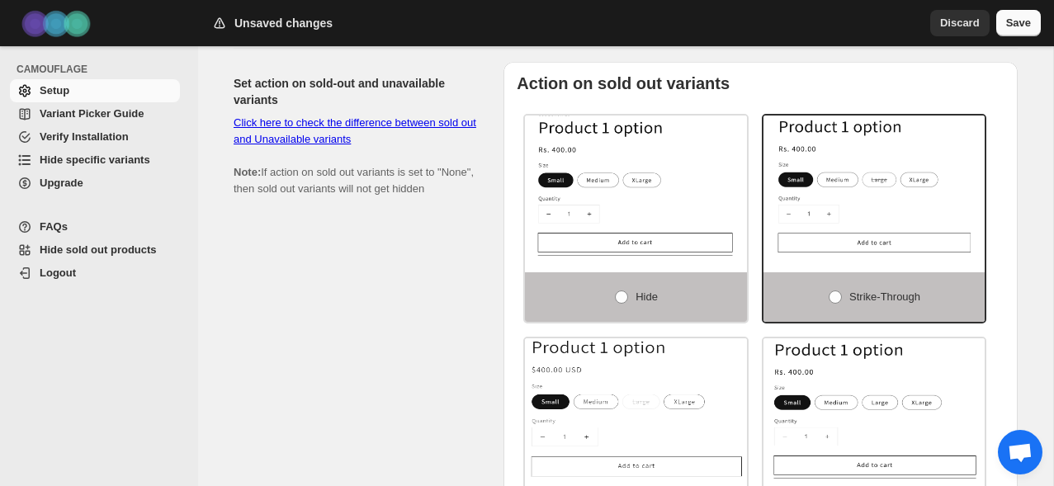
click at [1009, 31] on span "Save" at bounding box center [1019, 23] width 25 height 17
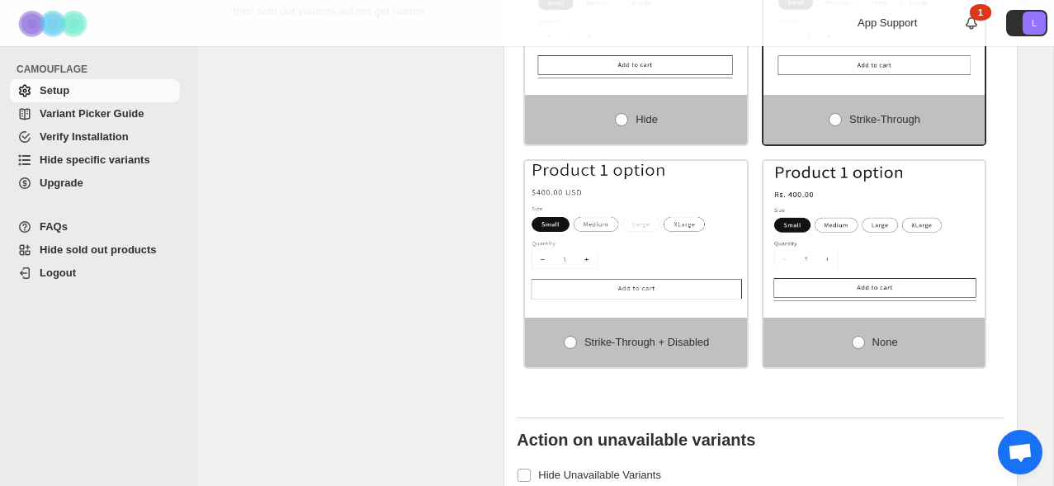
scroll to position [1238, 0]
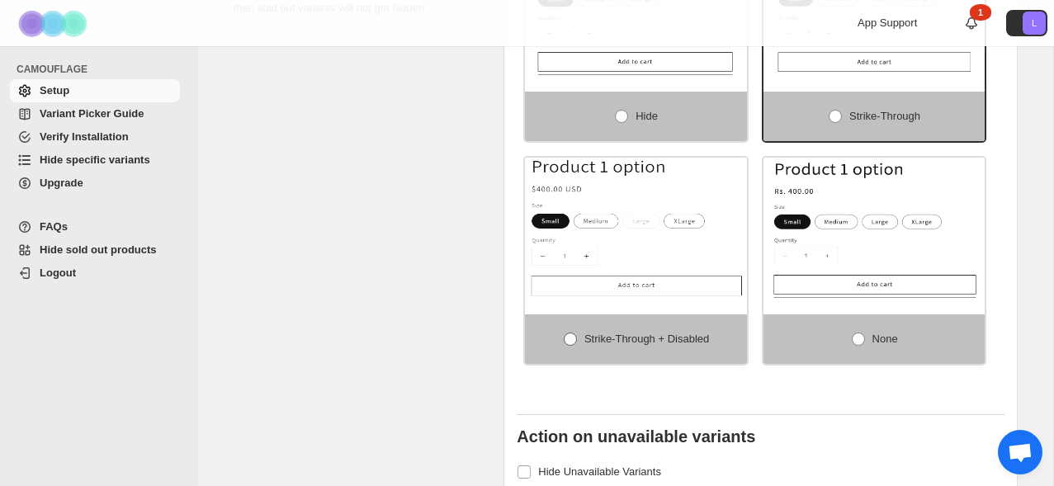
click at [567, 347] on span at bounding box center [570, 339] width 15 height 15
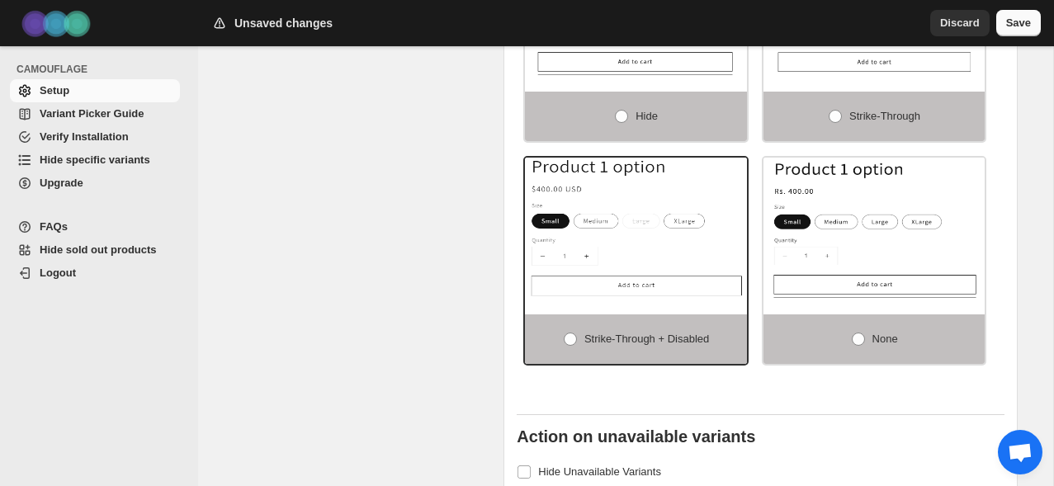
click at [1021, 24] on span "Save" at bounding box center [1019, 23] width 25 height 17
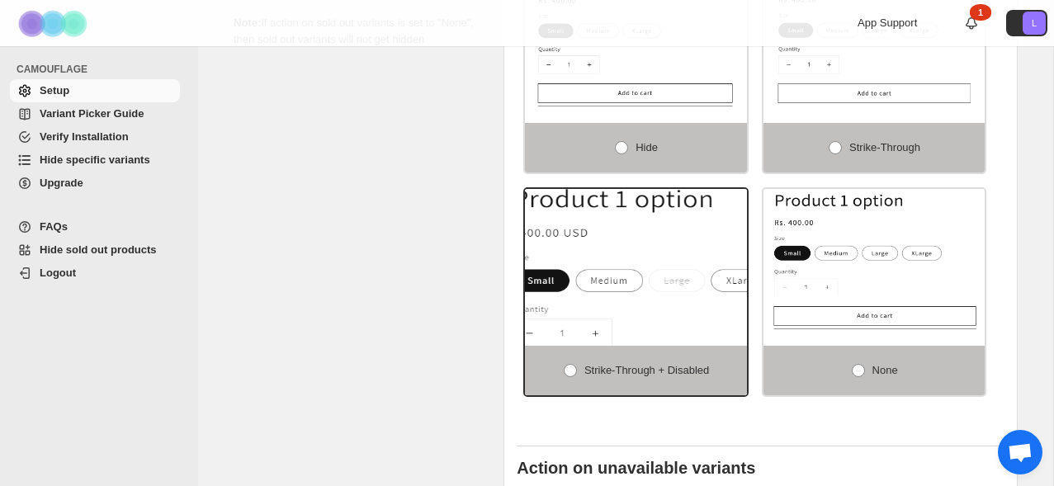
scroll to position [1193, 0]
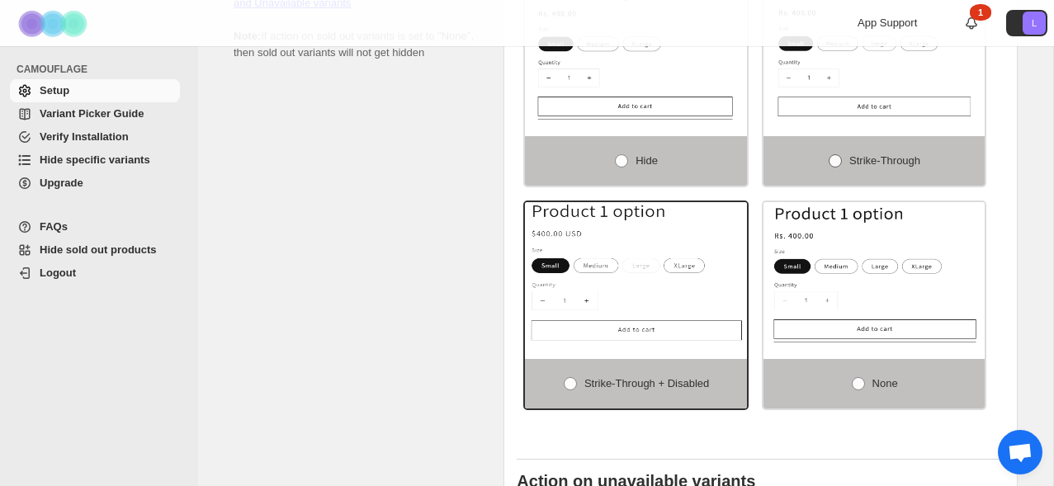
click at [831, 168] on span at bounding box center [835, 160] width 13 height 13
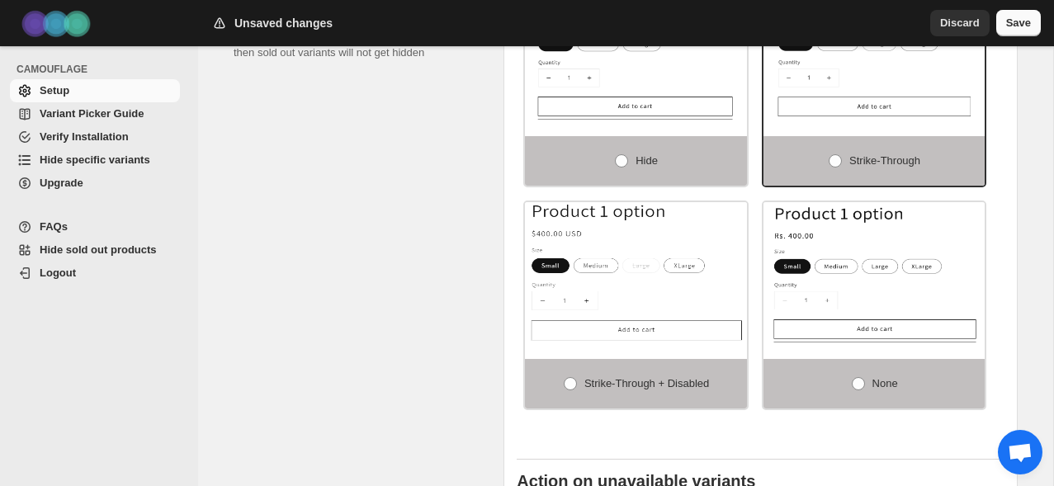
click at [1015, 35] on button "Save" at bounding box center [1019, 23] width 45 height 26
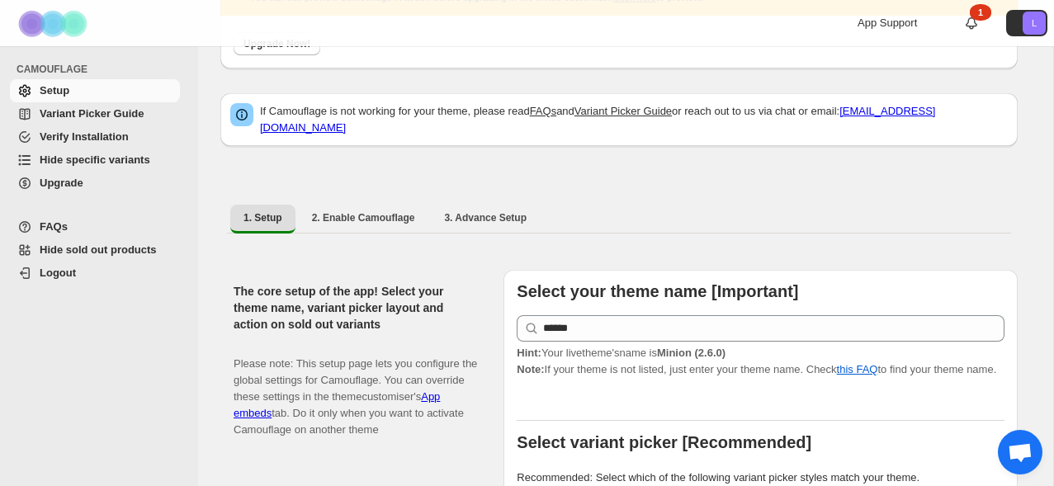
scroll to position [35, 0]
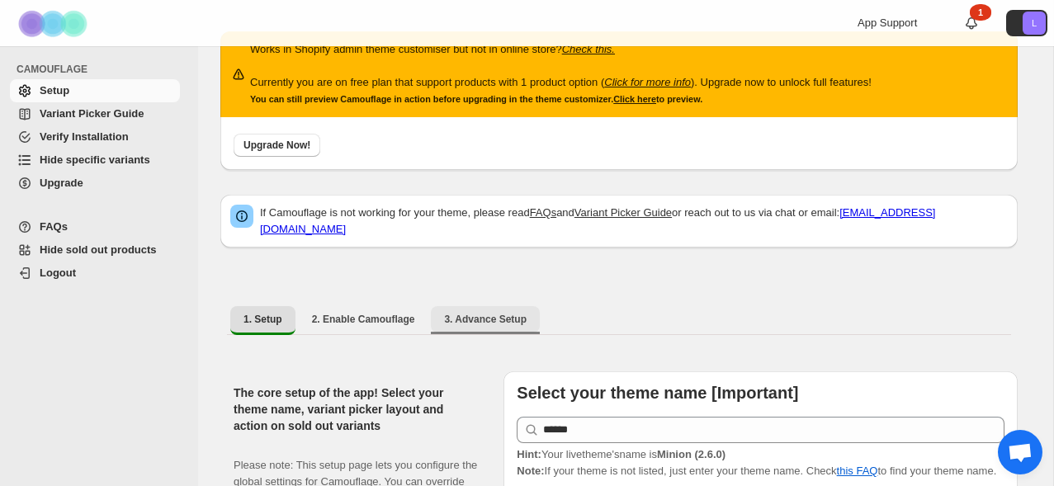
click at [477, 317] on span "3. Advance Setup" at bounding box center [485, 319] width 83 height 13
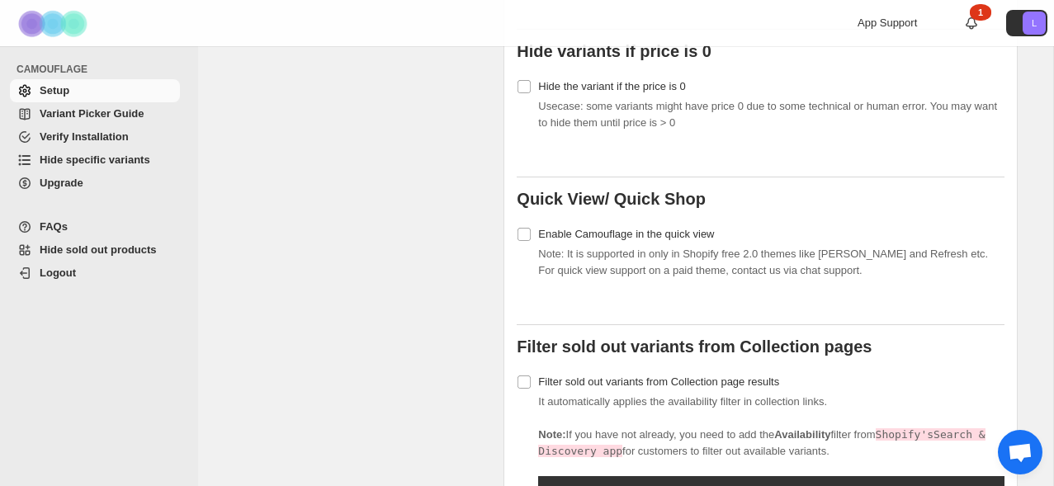
scroll to position [1308, 0]
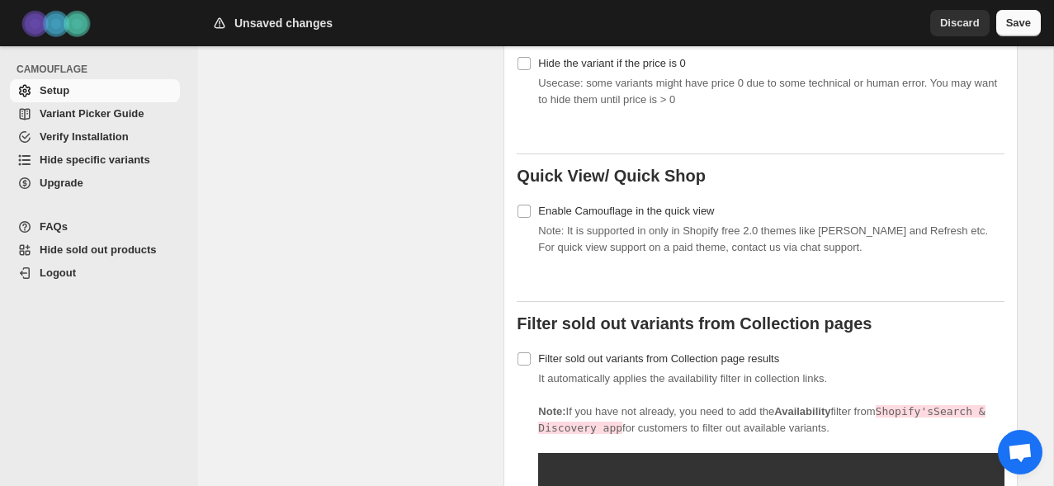
click at [1016, 24] on span "Save" at bounding box center [1019, 23] width 25 height 17
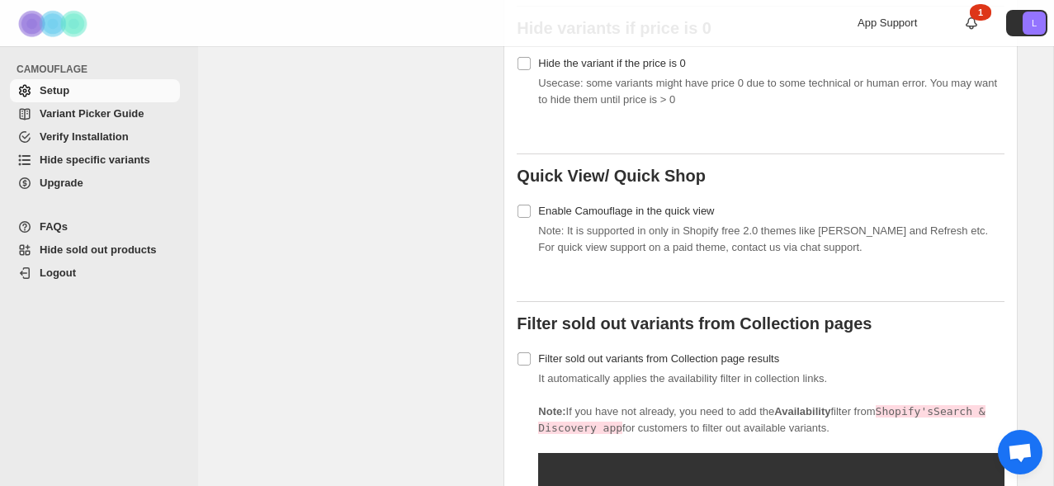
click at [863, 254] on span "Note: It is supported in only in Shopify free 2.0 themes like [PERSON_NAME] and…" at bounding box center [763, 239] width 450 height 29
